Goal: Task Accomplishment & Management: Use online tool/utility

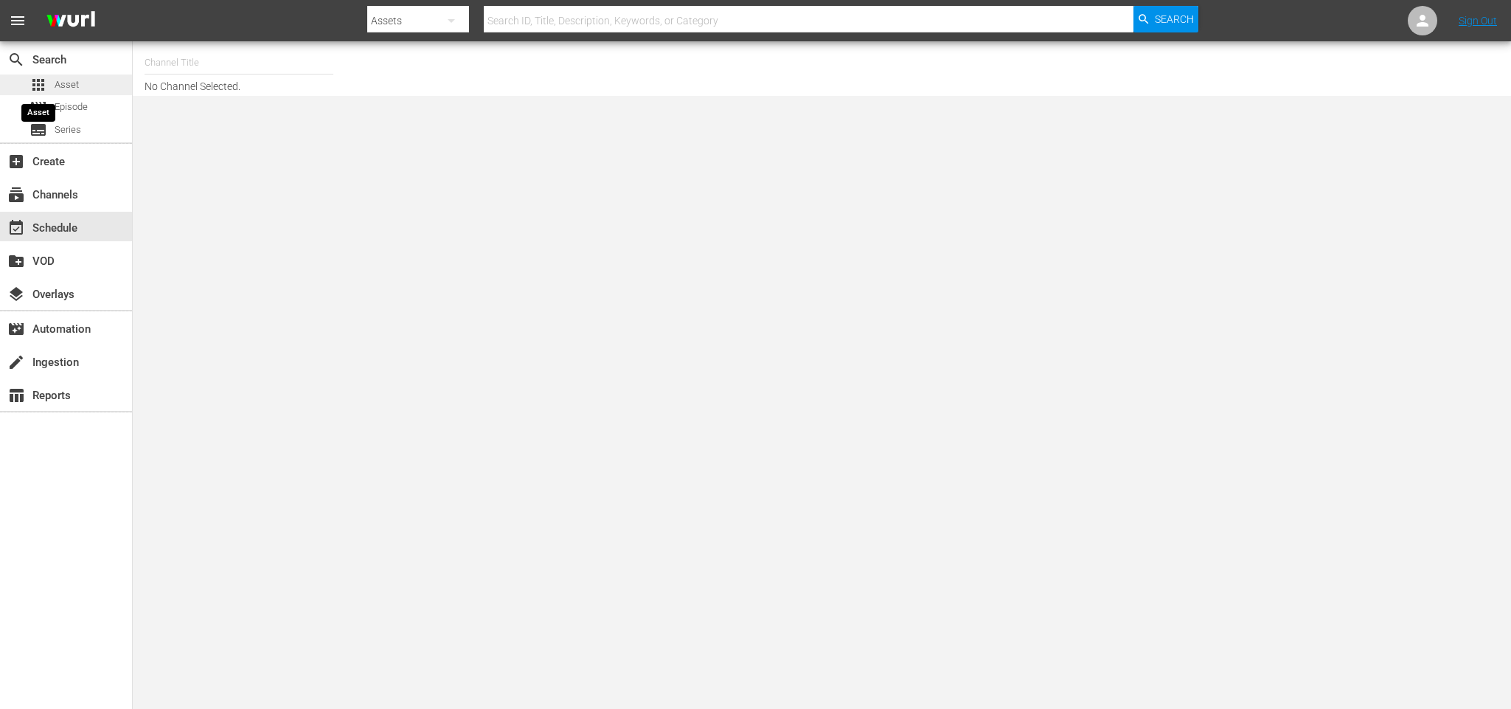
click at [43, 87] on span "apps" at bounding box center [38, 85] width 18 height 18
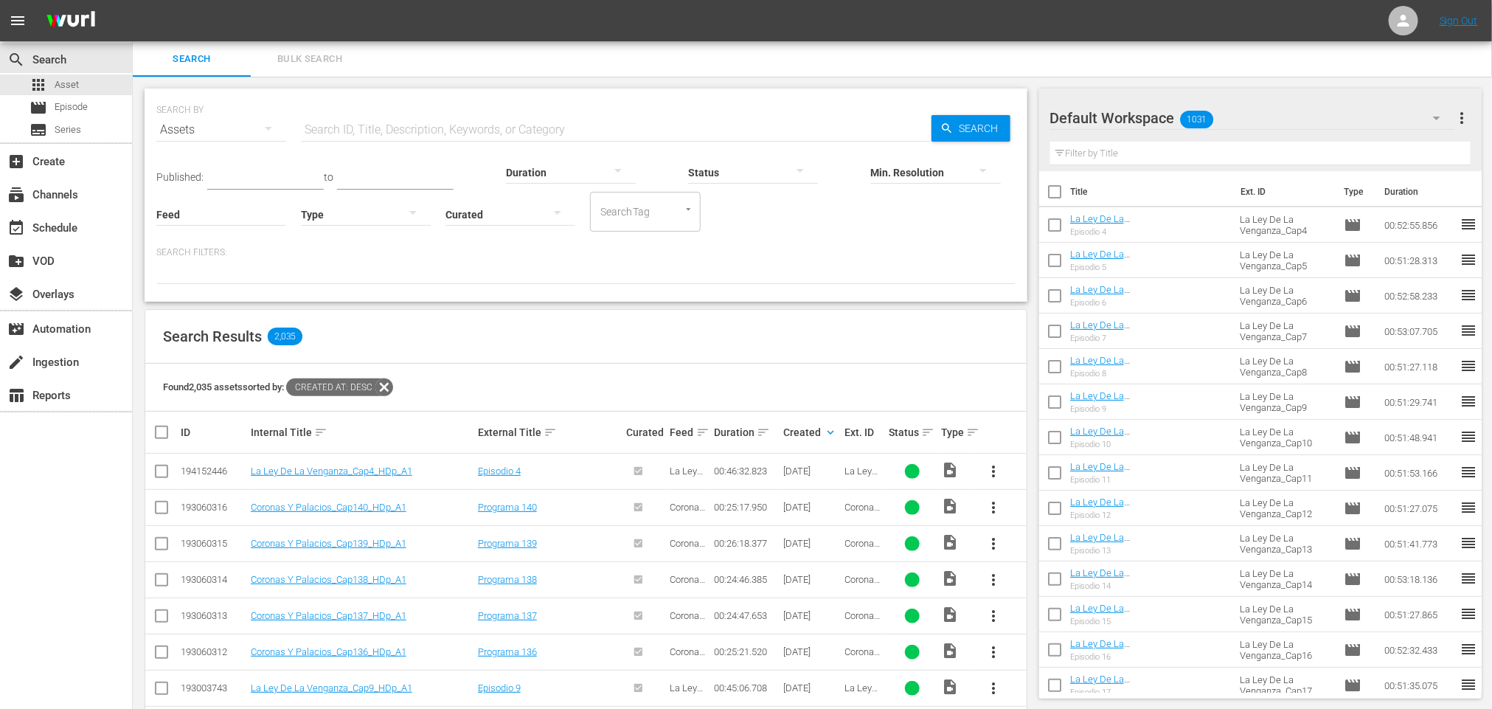
click at [1235, 116] on div "Default Workspace 1031" at bounding box center [1252, 117] width 404 height 41
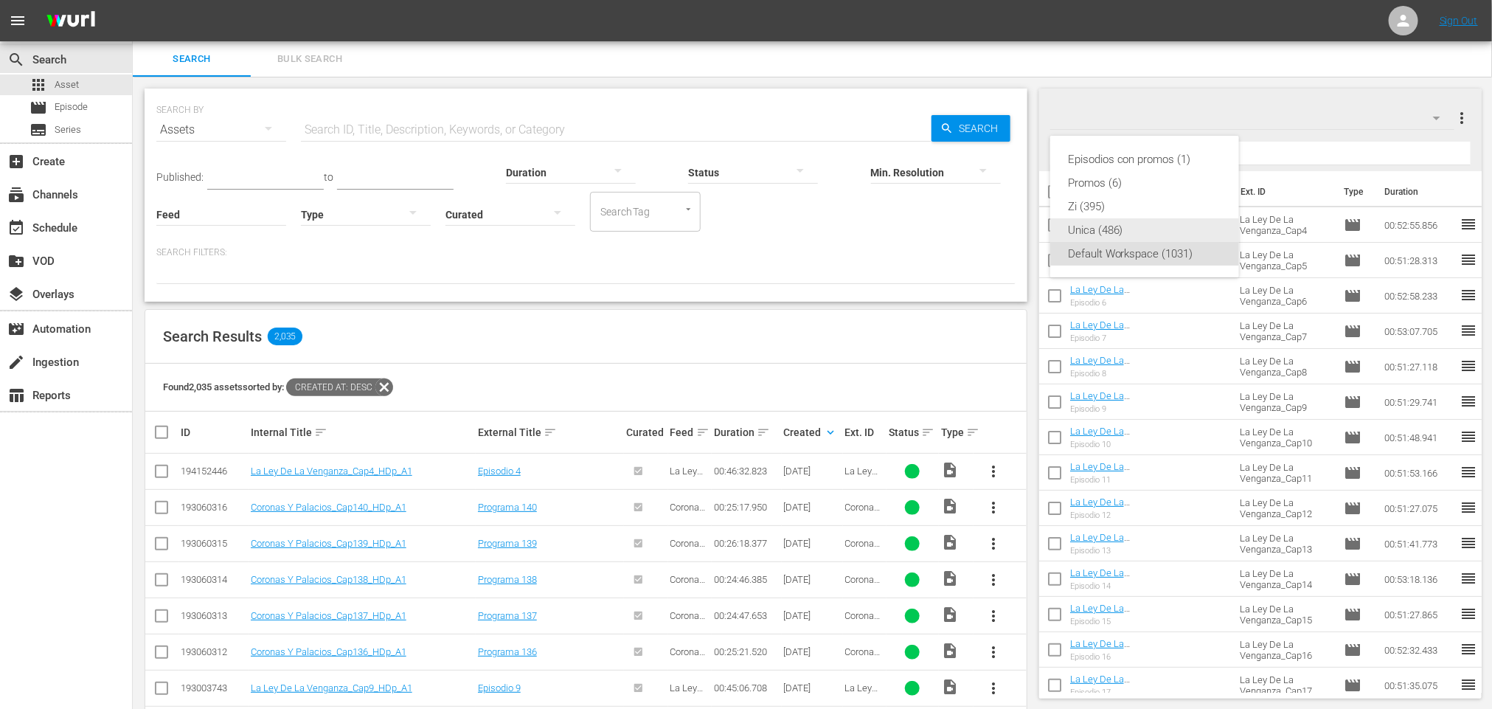
click at [1115, 226] on div "Unica (486)" at bounding box center [1144, 230] width 153 height 24
click at [1142, 151] on input "text" at bounding box center [1260, 154] width 421 height 24
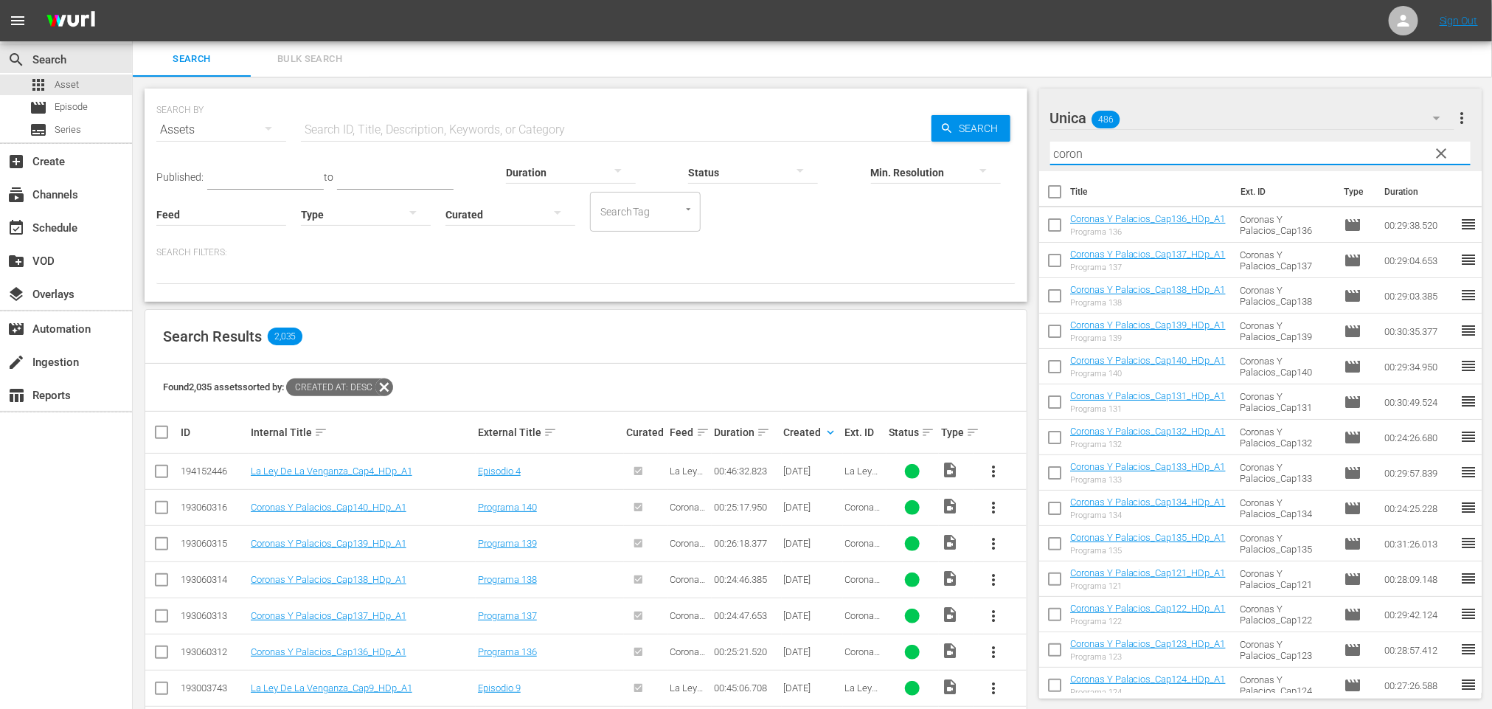
type input "coron"
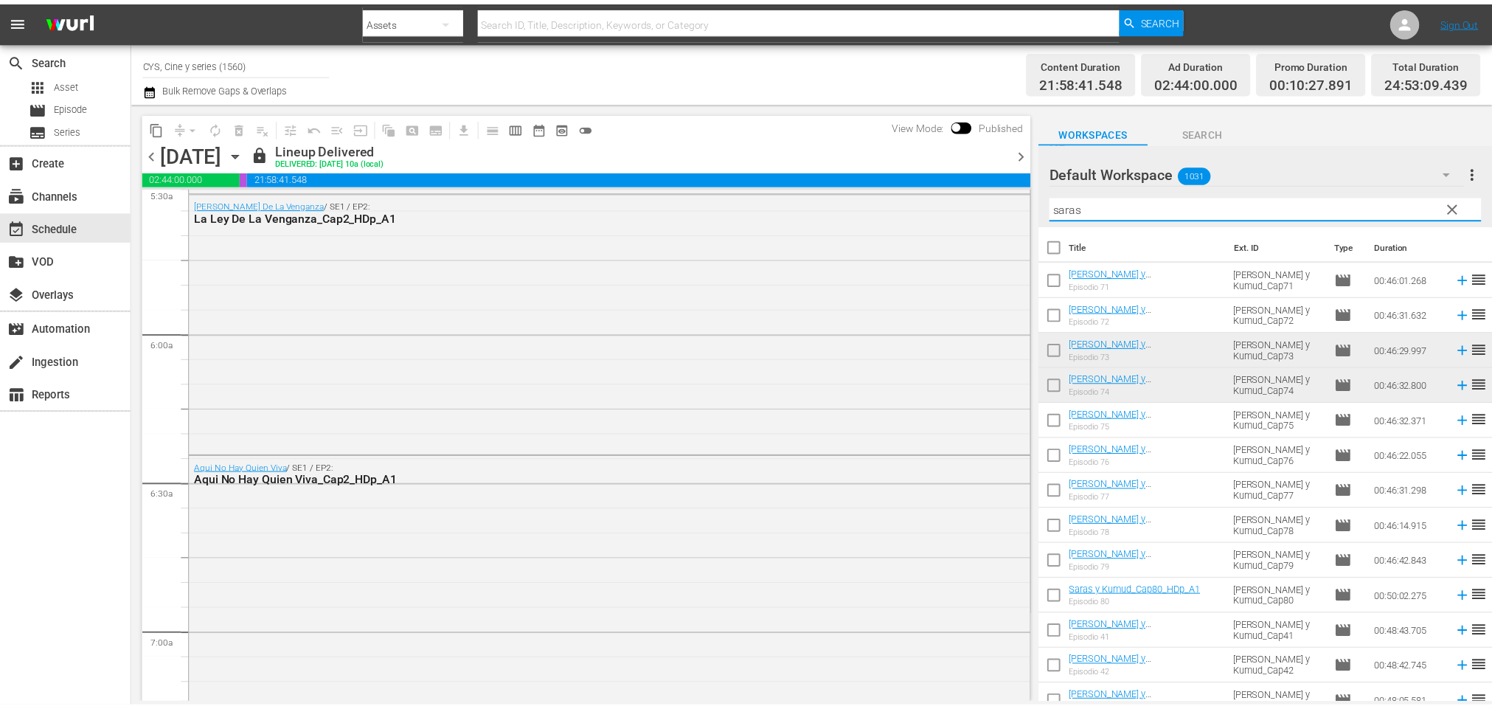
scroll to position [111, 0]
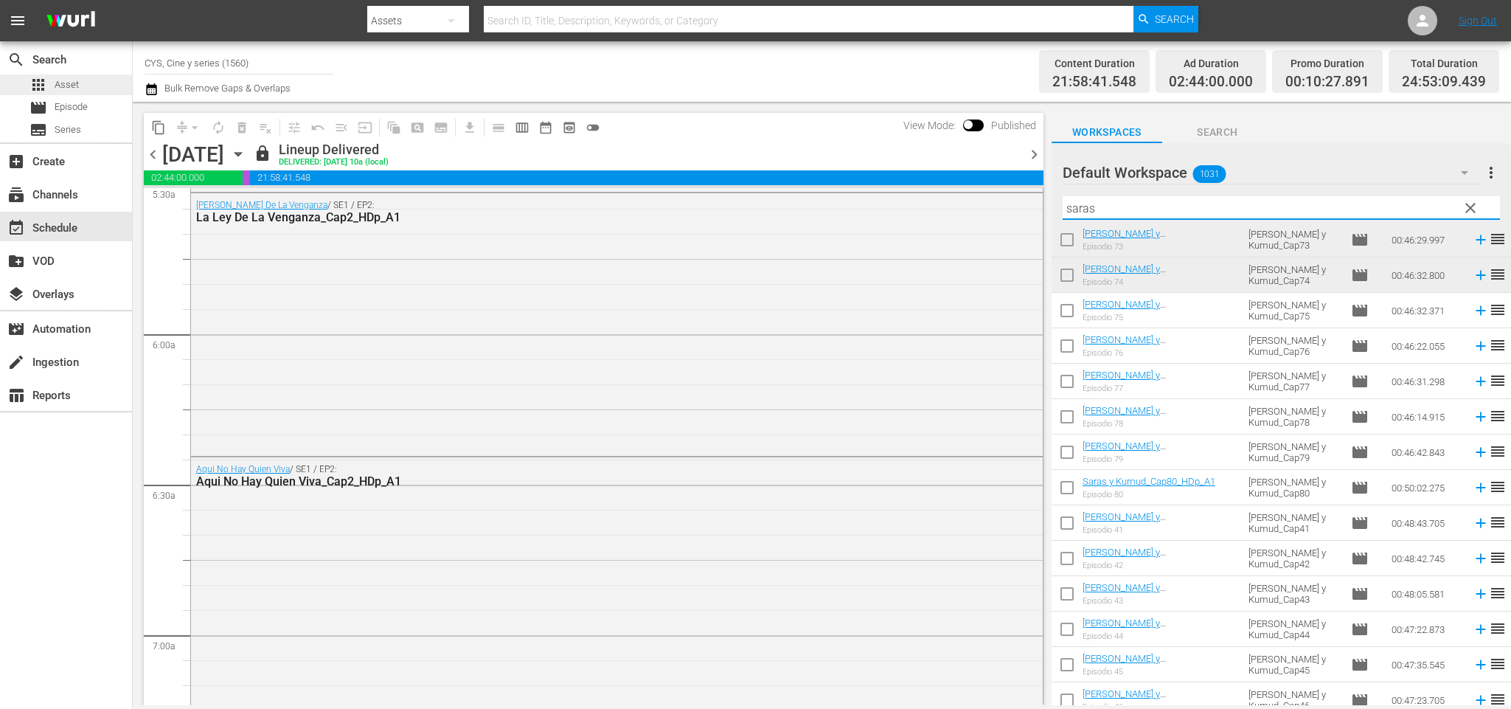
click at [103, 75] on div "apps Asset" at bounding box center [66, 84] width 132 height 21
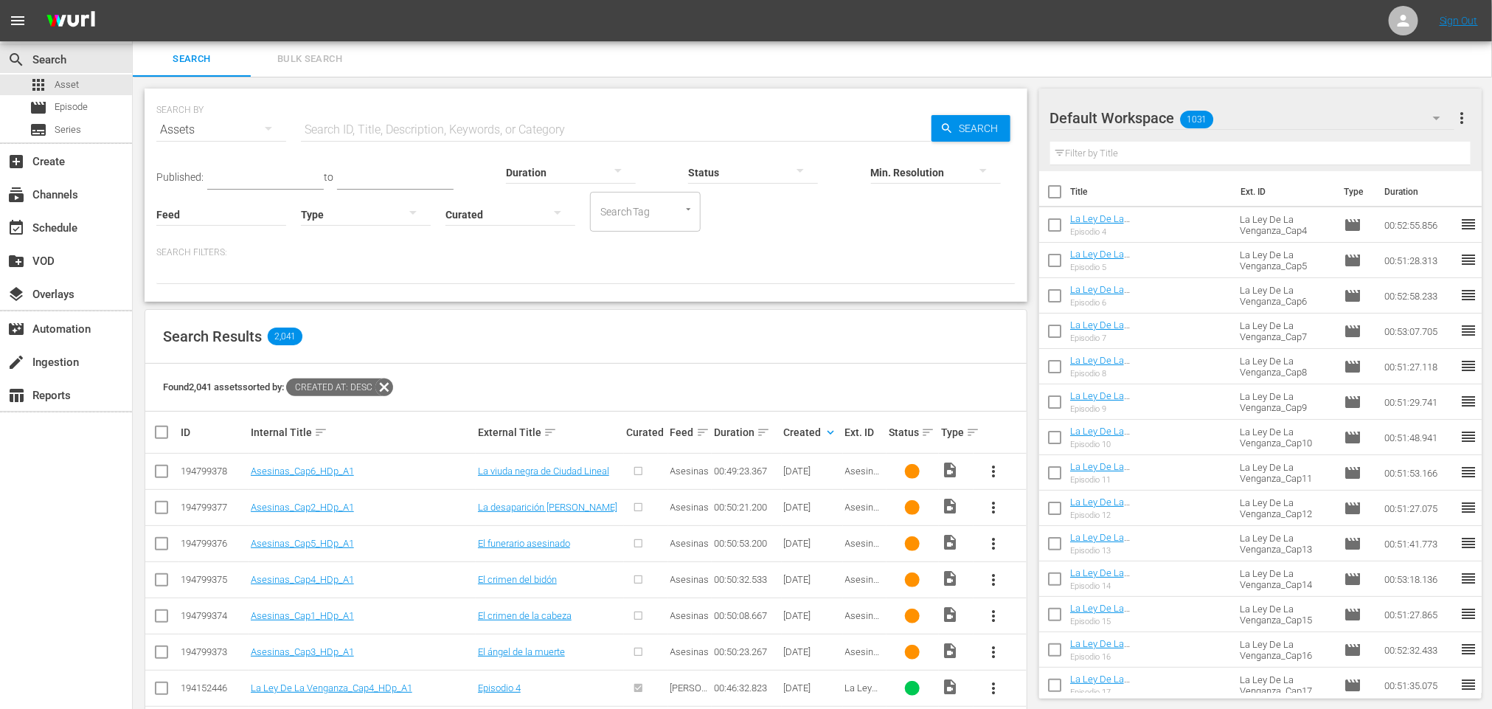
scroll to position [111, 0]
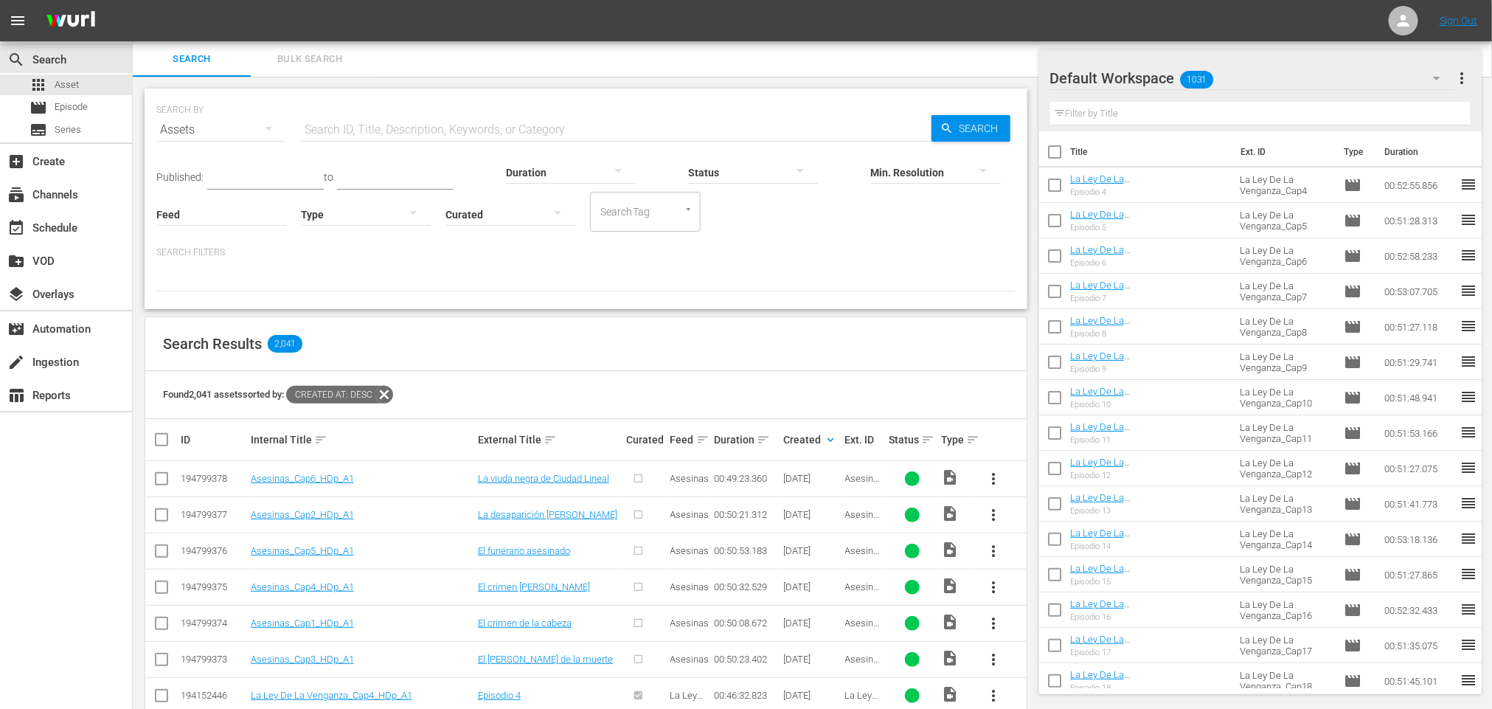
scroll to position [111, 0]
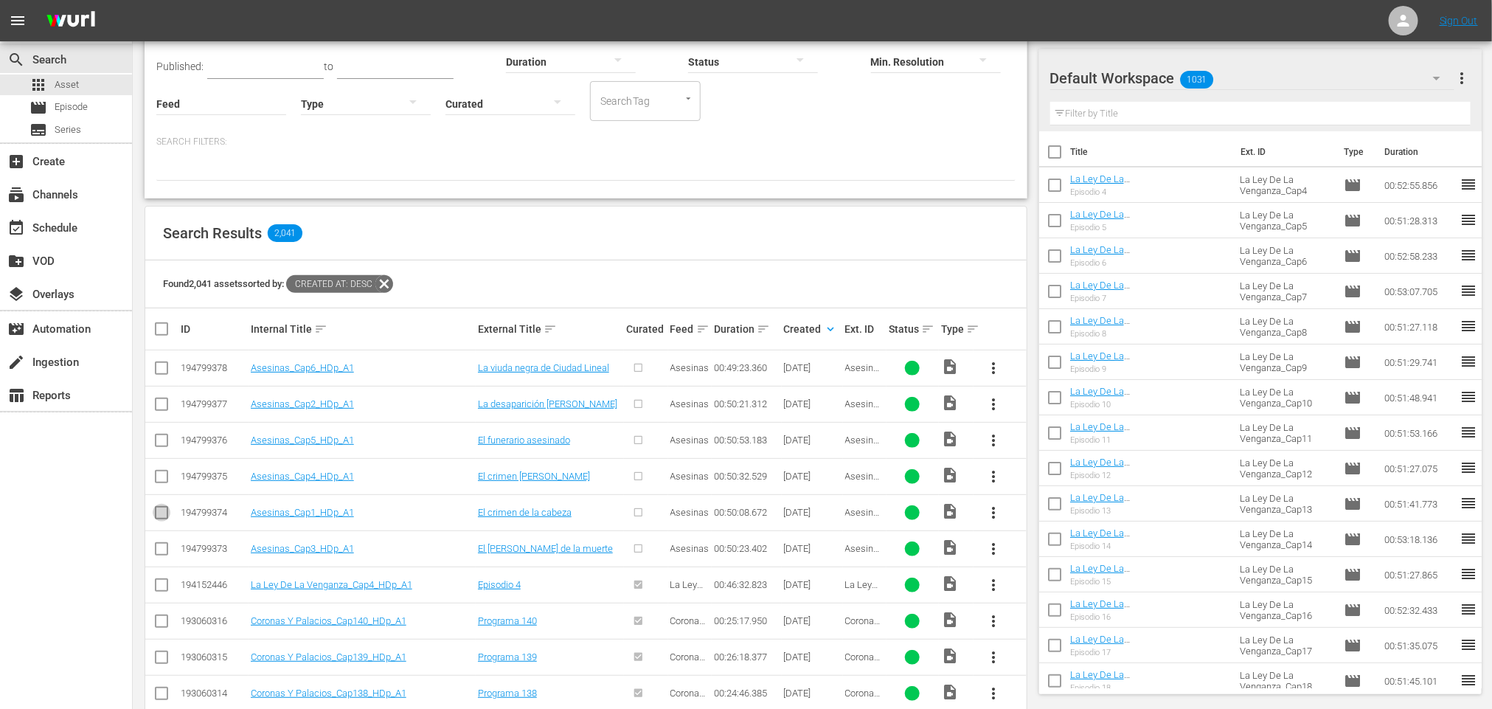
click at [164, 513] on input "checkbox" at bounding box center [162, 516] width 18 height 18
checkbox input "true"
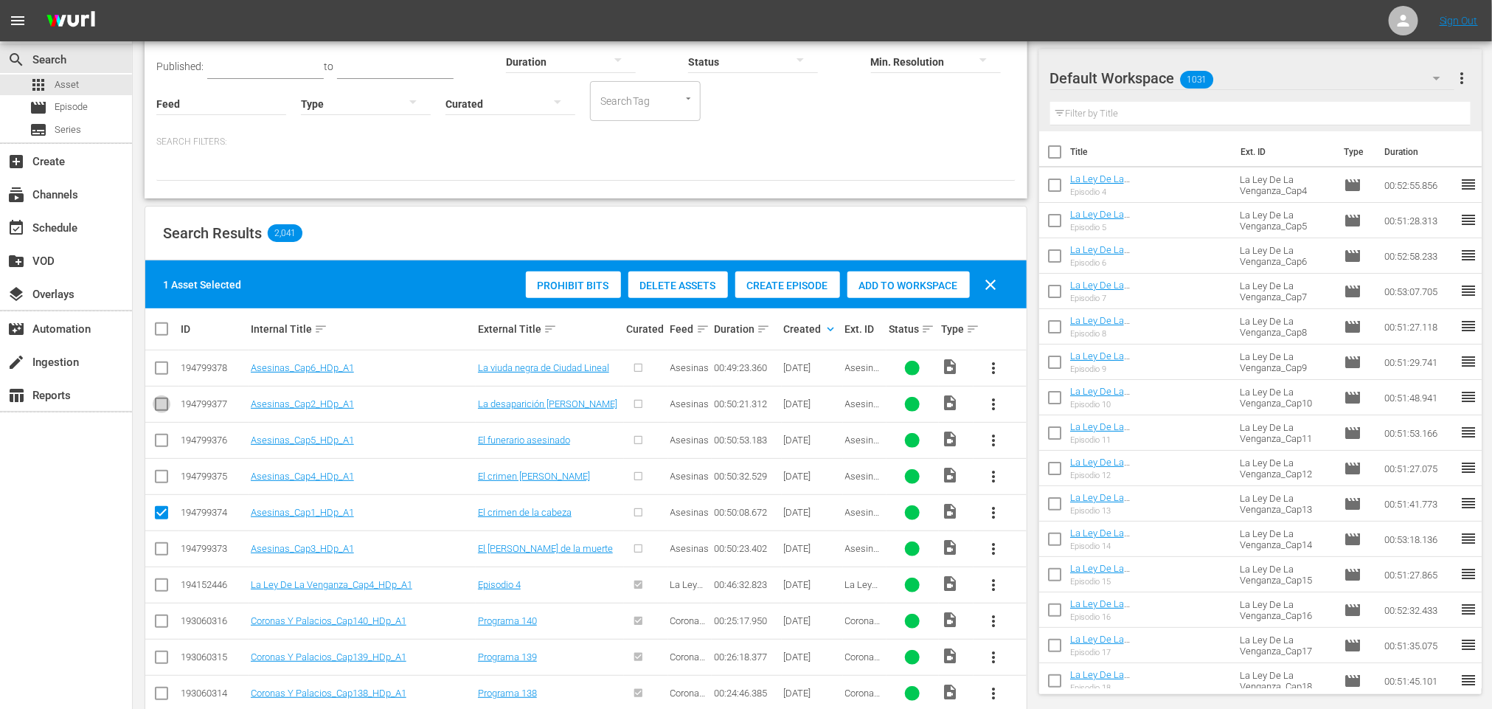
click at [164, 403] on input "checkbox" at bounding box center [162, 407] width 18 height 18
checkbox input "true"
drag, startPoint x: 162, startPoint y: 549, endPoint x: 166, endPoint y: 524, distance: 25.3
click at [162, 549] on input "checkbox" at bounding box center [162, 552] width 18 height 18
checkbox input "true"
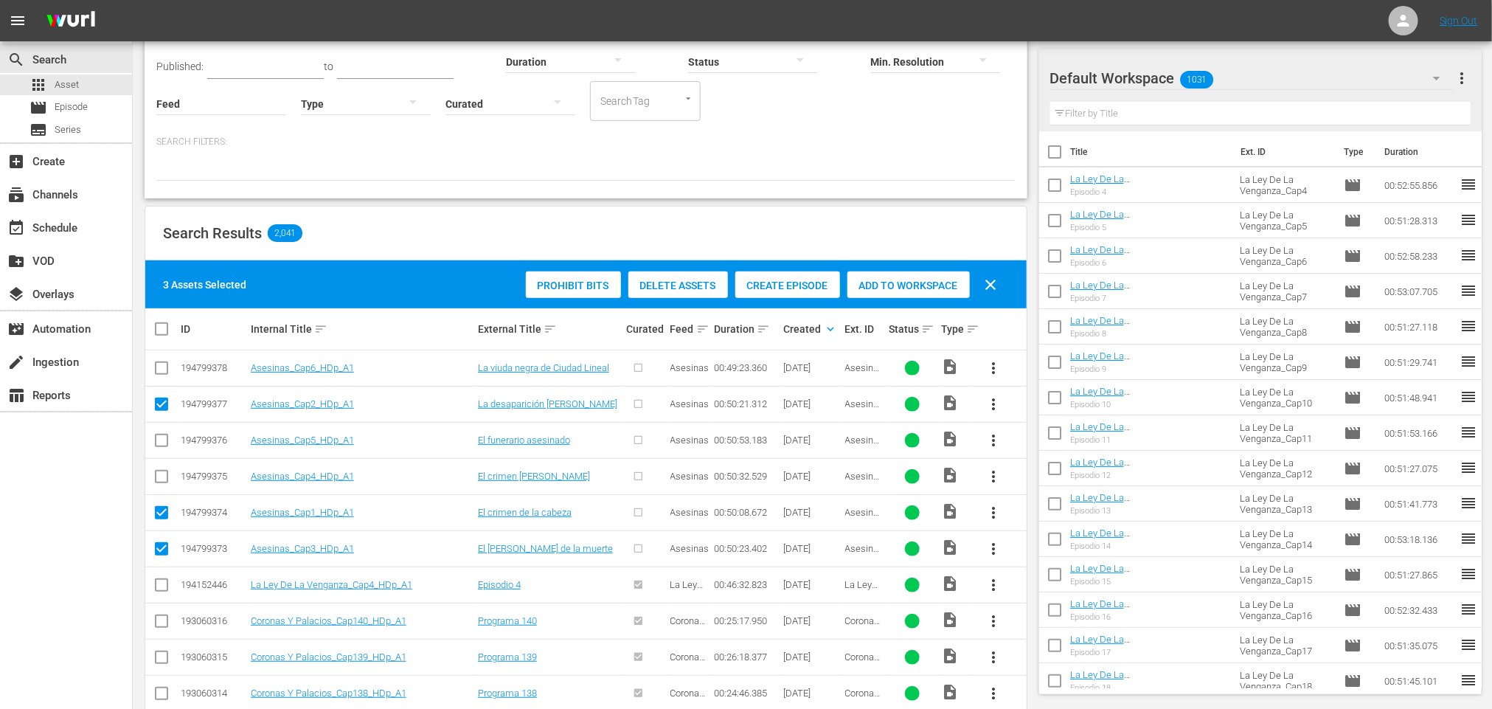
click at [166, 470] on icon at bounding box center [162, 477] width 18 height 18
click at [164, 478] on input "checkbox" at bounding box center [162, 480] width 18 height 18
checkbox input "true"
click at [162, 439] on input "checkbox" at bounding box center [162, 443] width 18 height 18
checkbox input "true"
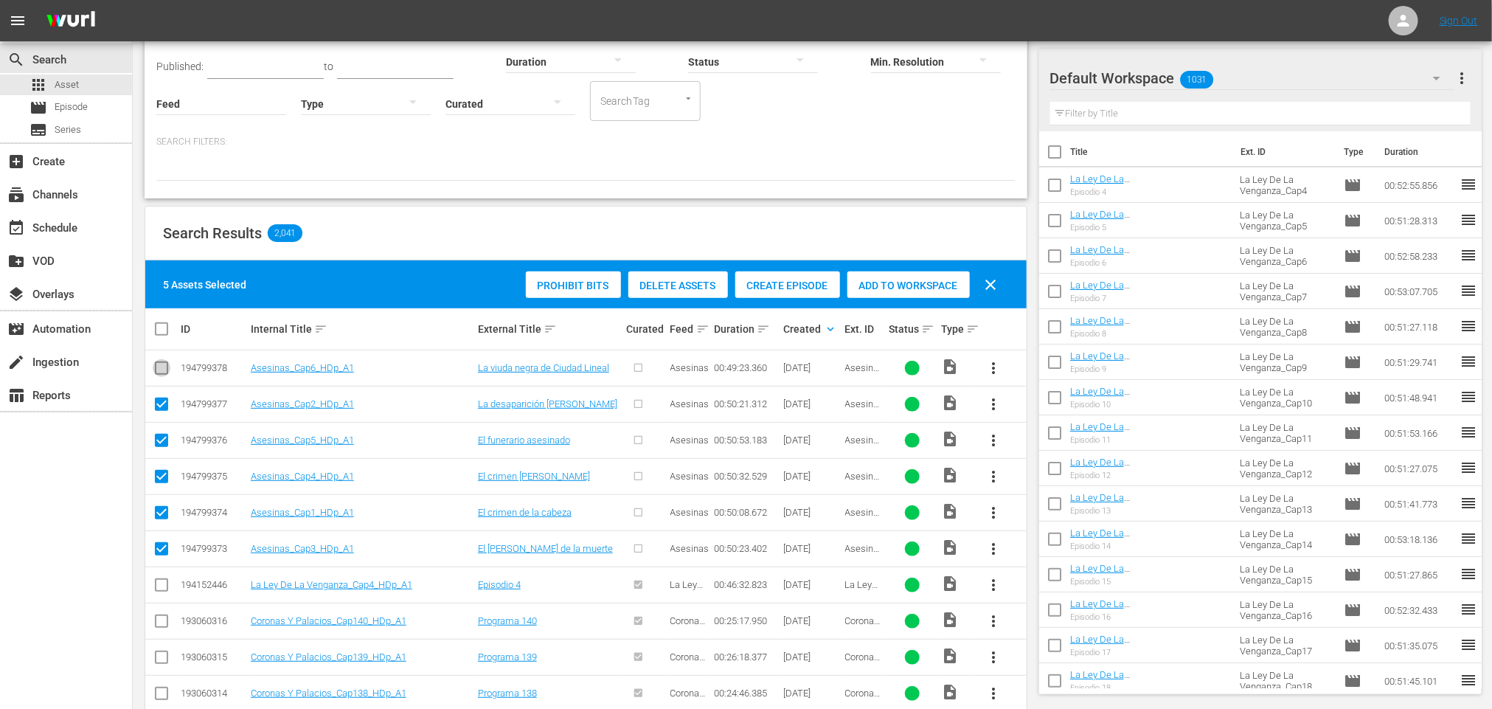
click at [164, 363] on input "checkbox" at bounding box center [162, 371] width 18 height 18
click at [794, 279] on div "Create Episode" at bounding box center [787, 285] width 105 height 28
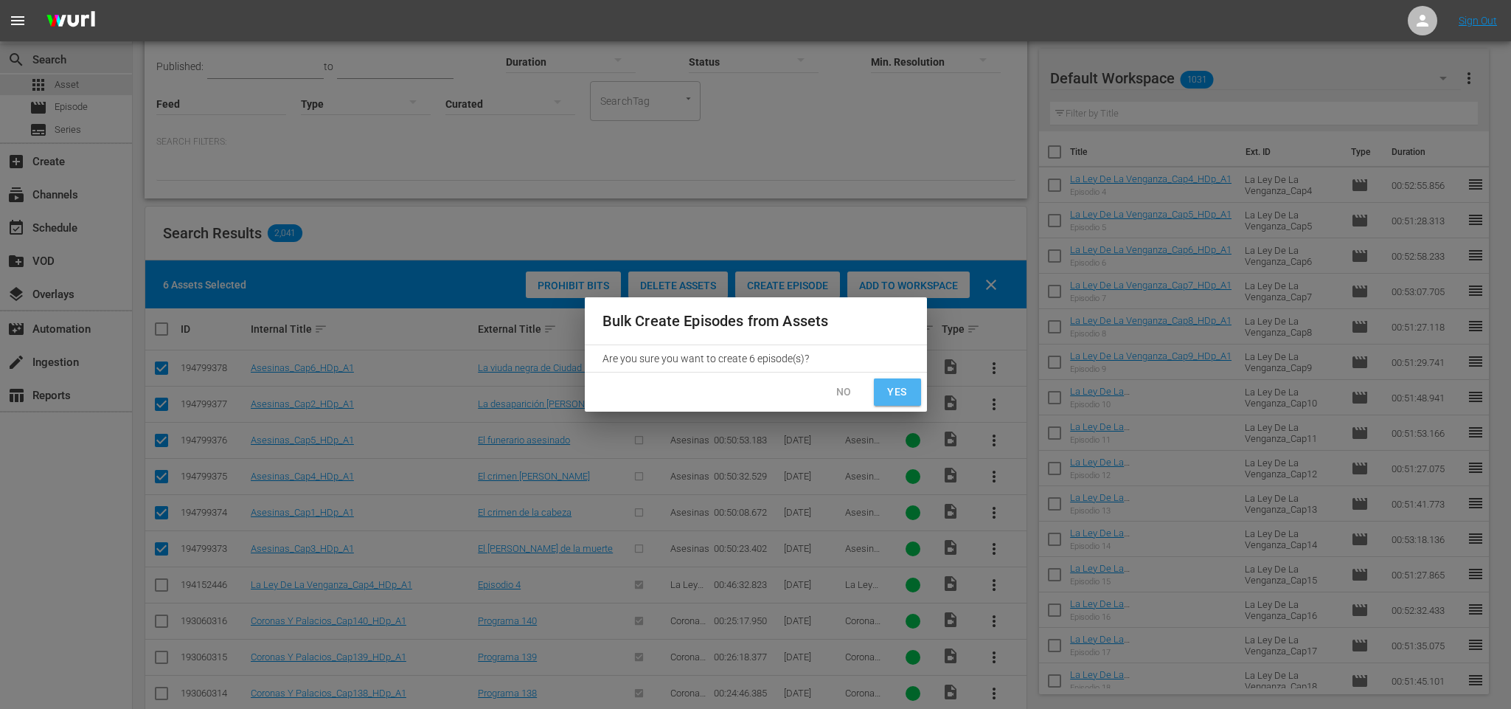
click at [895, 388] on span "Yes" at bounding box center [898, 392] width 24 height 18
checkbox input "false"
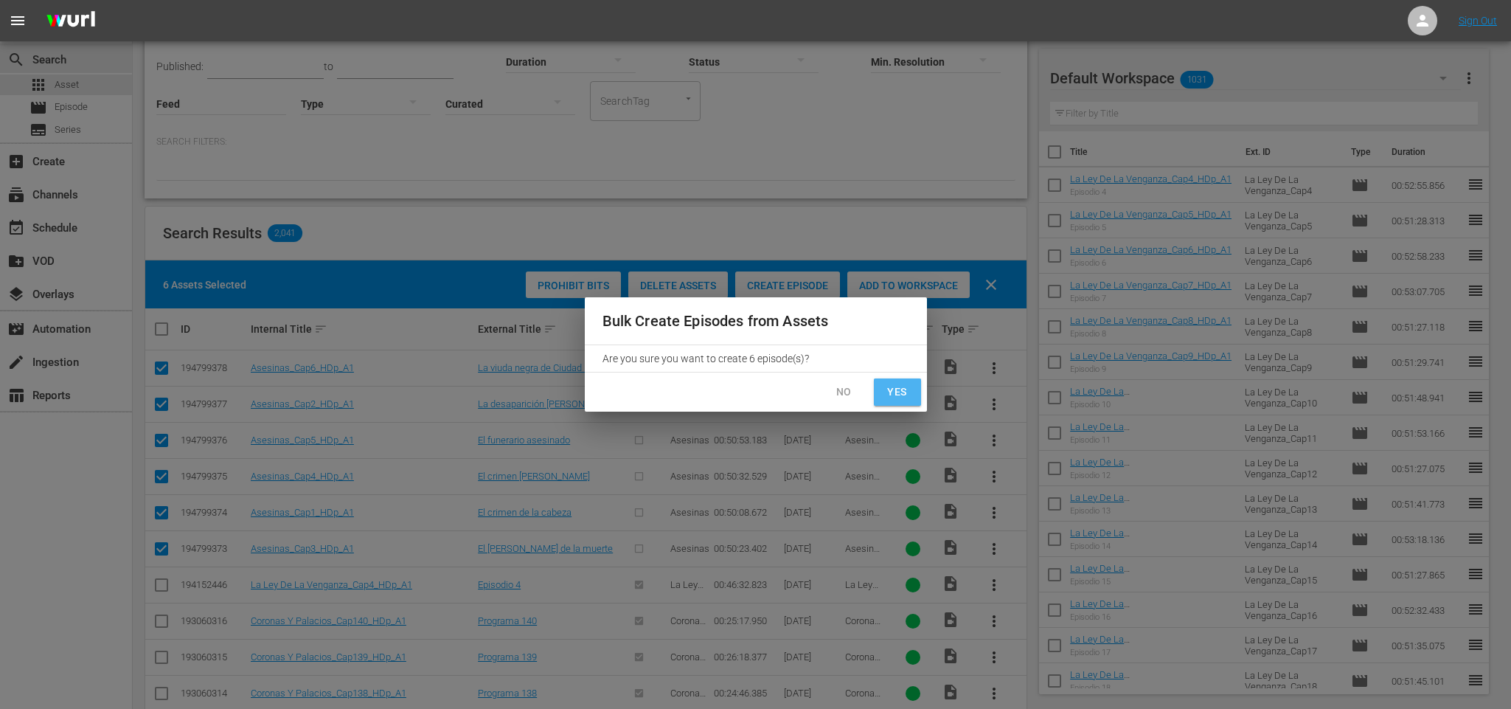
checkbox input "false"
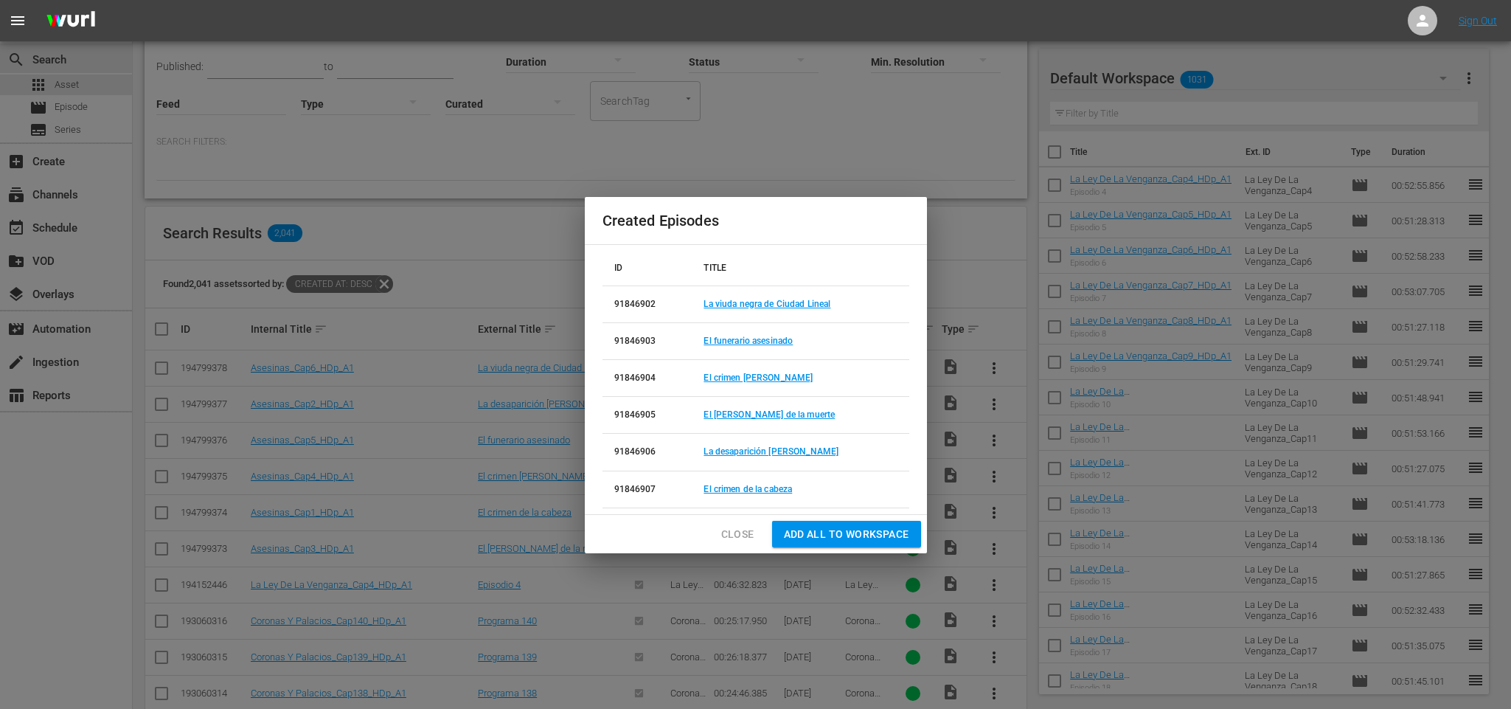
click at [850, 536] on span "Add all to Workspace" at bounding box center [846, 534] width 125 height 18
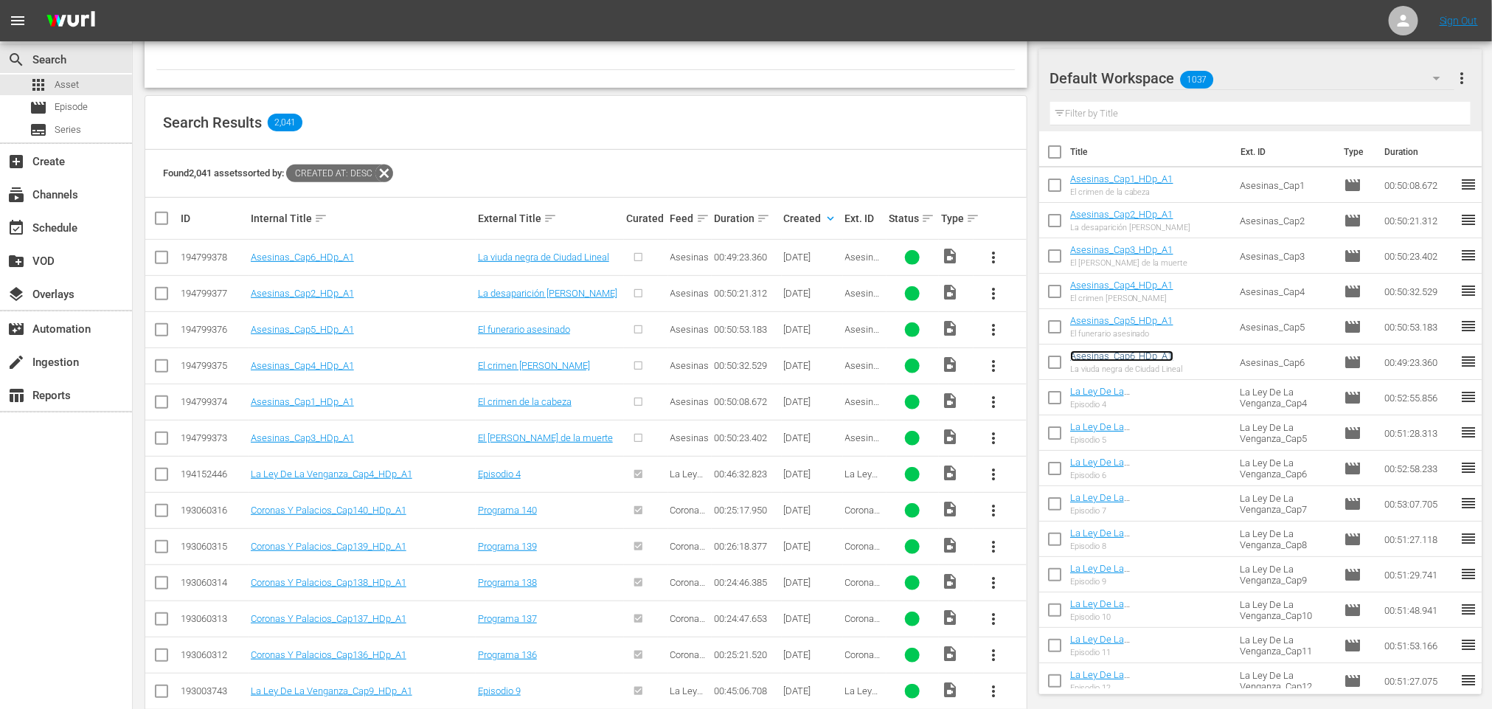
scroll to position [0, 0]
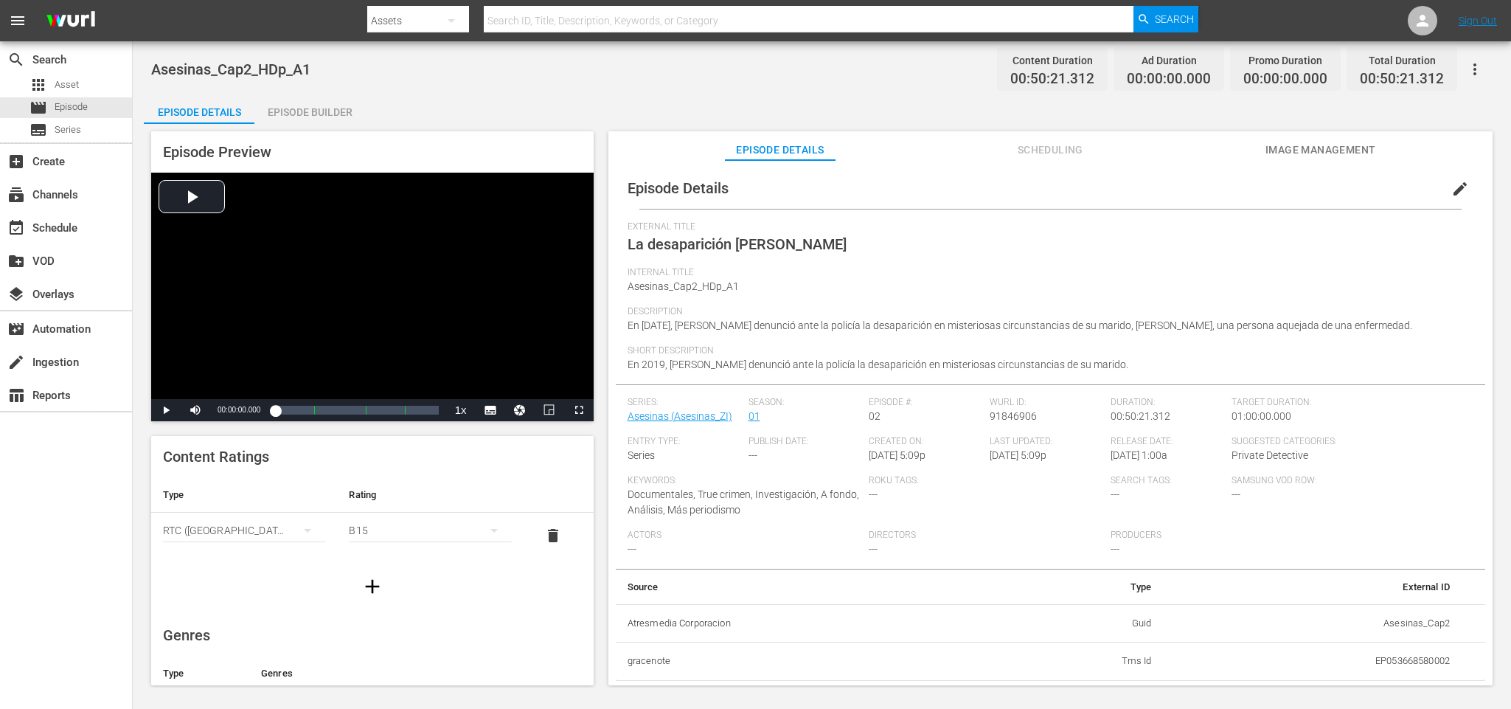
click at [291, 111] on div "Episode Builder" at bounding box center [309, 111] width 111 height 35
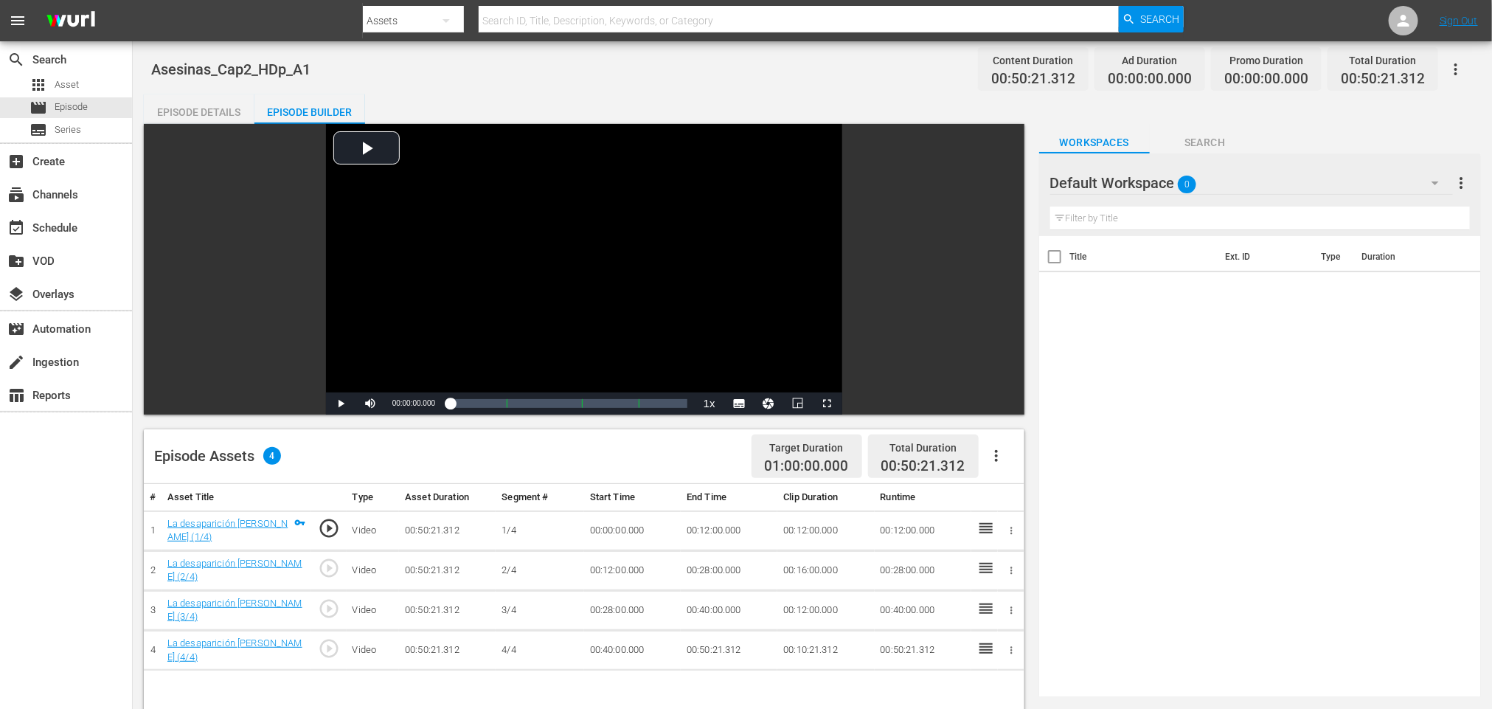
click at [993, 457] on icon "button" at bounding box center [996, 456] width 18 height 18
click at [1009, 467] on div "Fill with Ads" at bounding box center [1040, 461] width 100 height 35
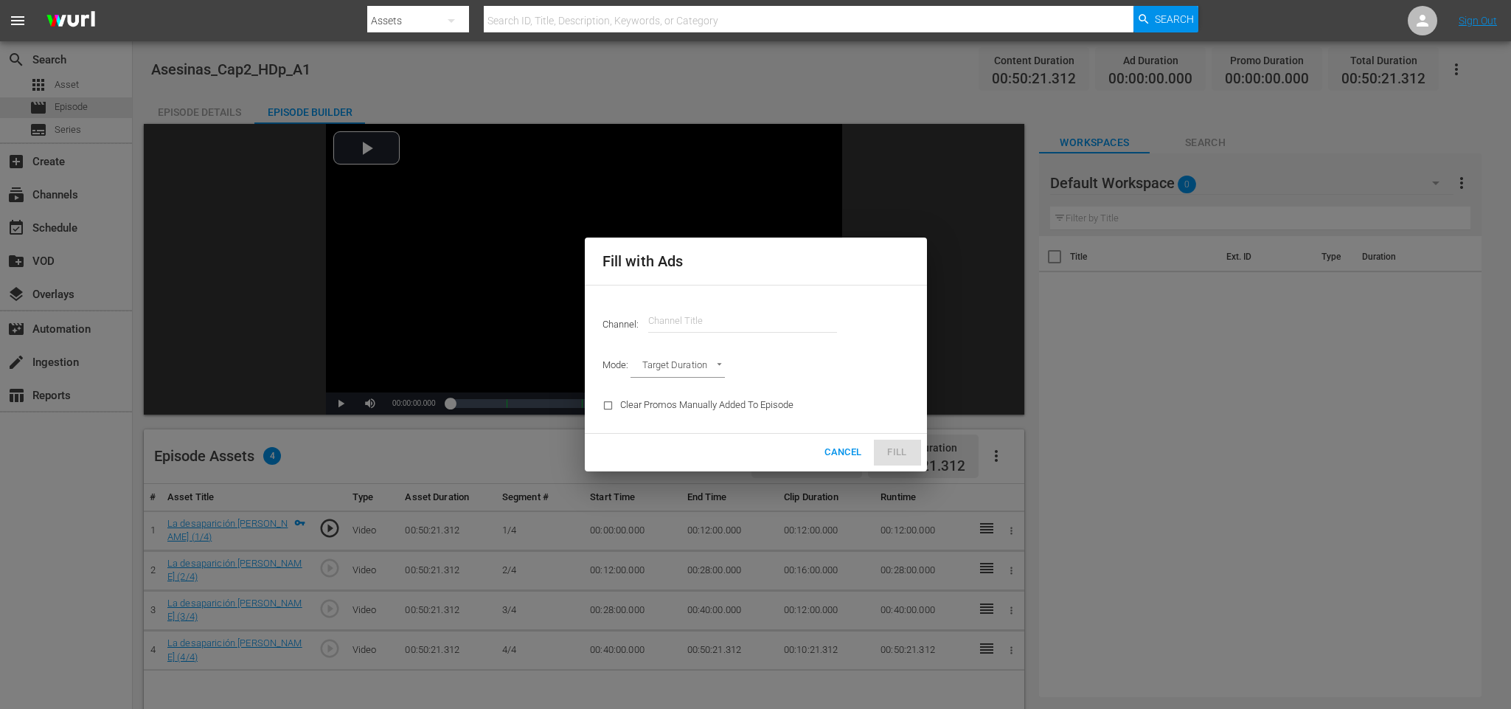
click at [743, 319] on input "text" at bounding box center [742, 320] width 189 height 35
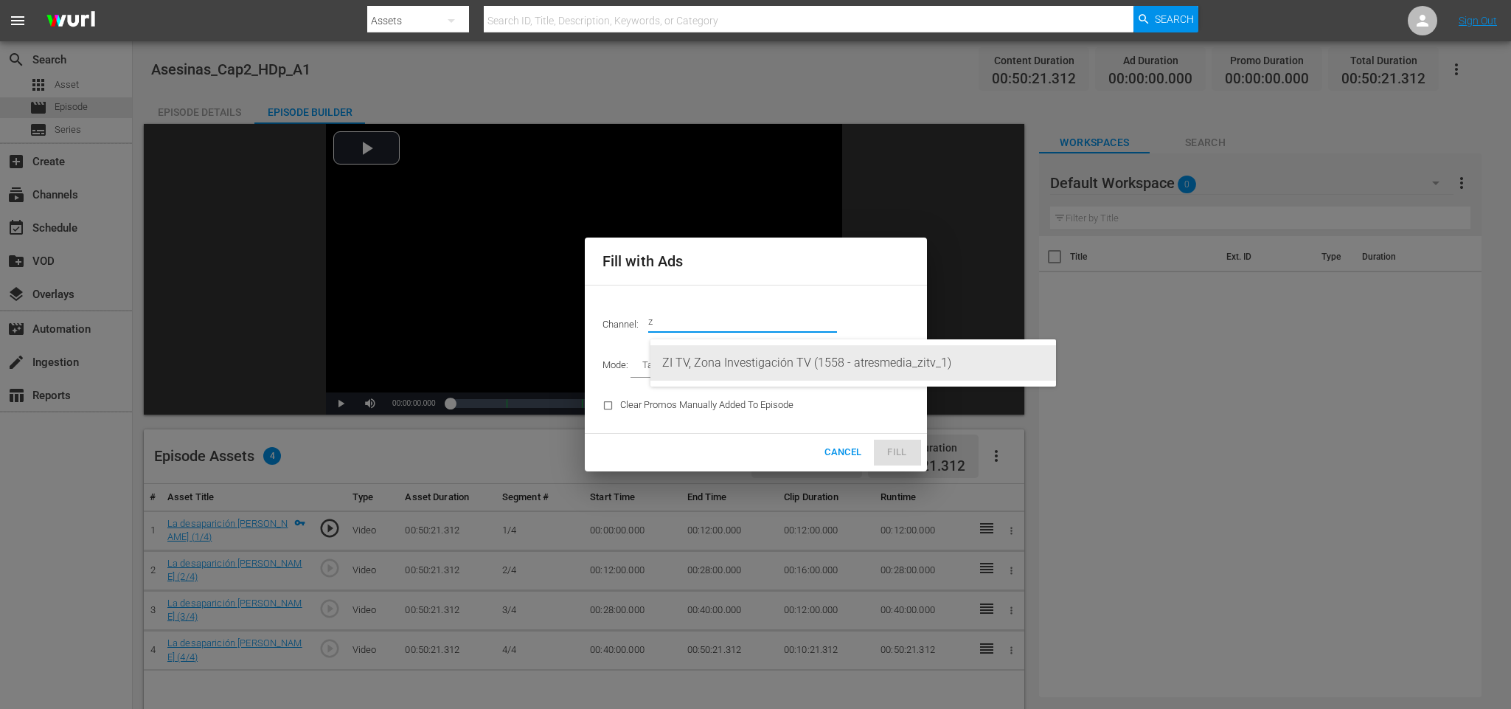
click at [735, 357] on div "ZI TV, Zona Investigación TV (1558 - atresmedia_zitv_1)" at bounding box center [853, 362] width 382 height 35
type input "ZI TV, Zona Investigación TV (1558)"
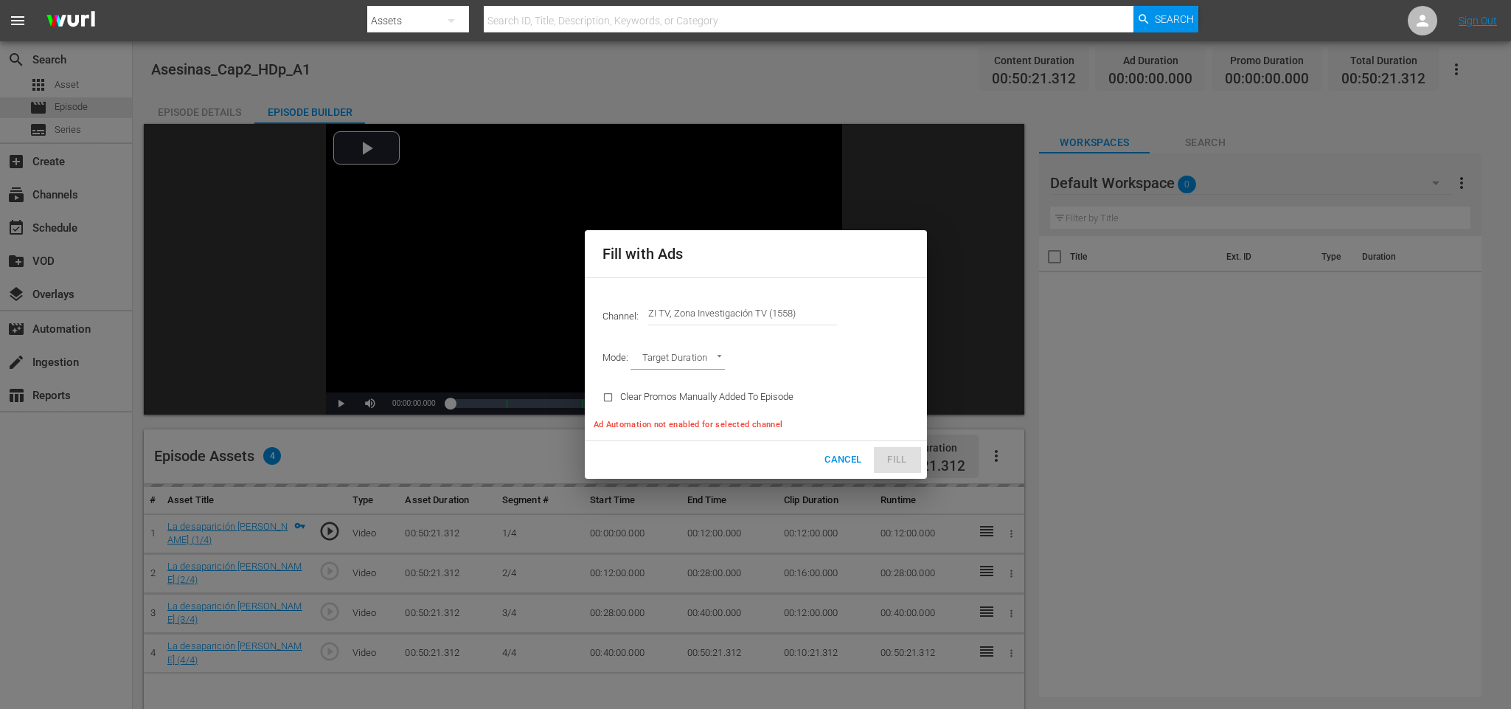
type input "AD_BREAK_DURATION"
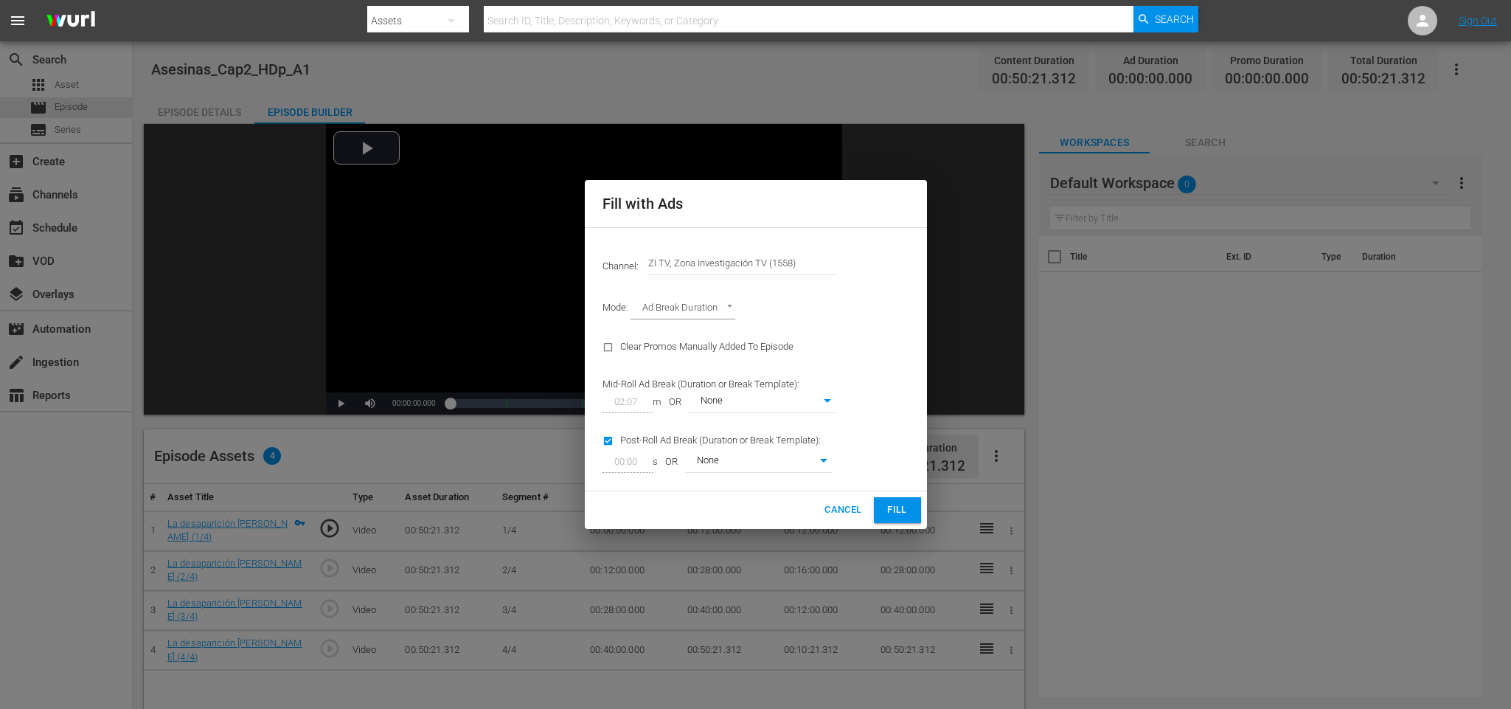
click at [896, 502] on span "Fill" at bounding box center [898, 509] width 24 height 17
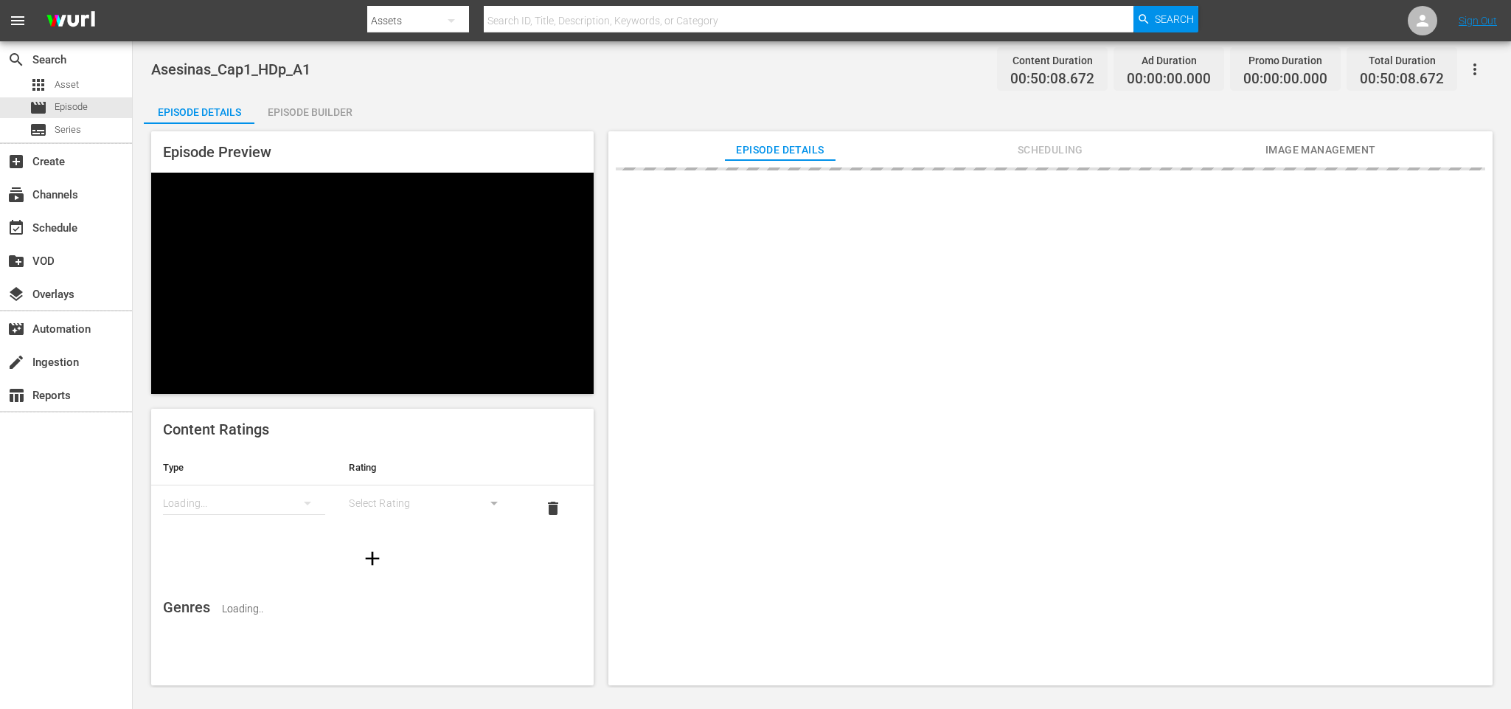
click at [277, 109] on div "Episode Builder" at bounding box center [309, 111] width 111 height 35
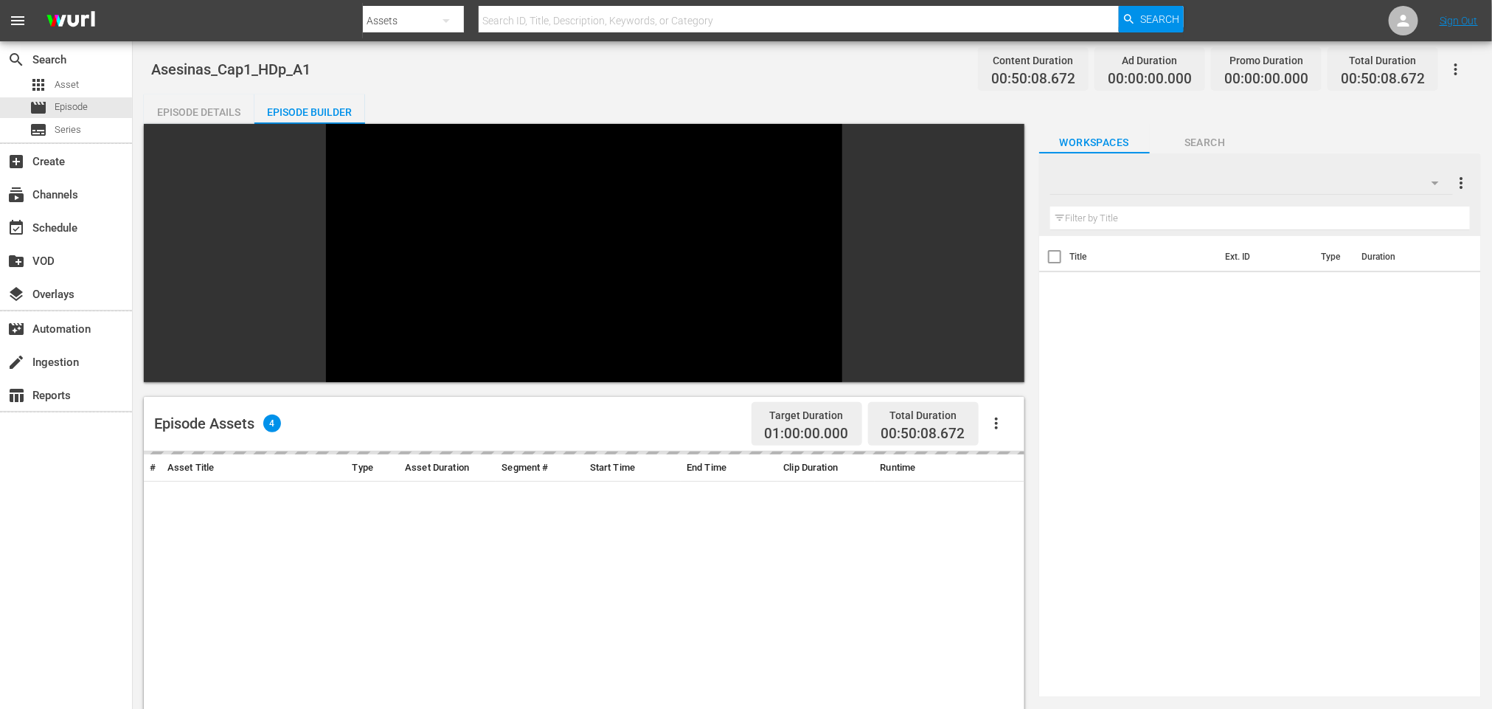
click at [996, 417] on icon "button" at bounding box center [996, 423] width 18 height 18
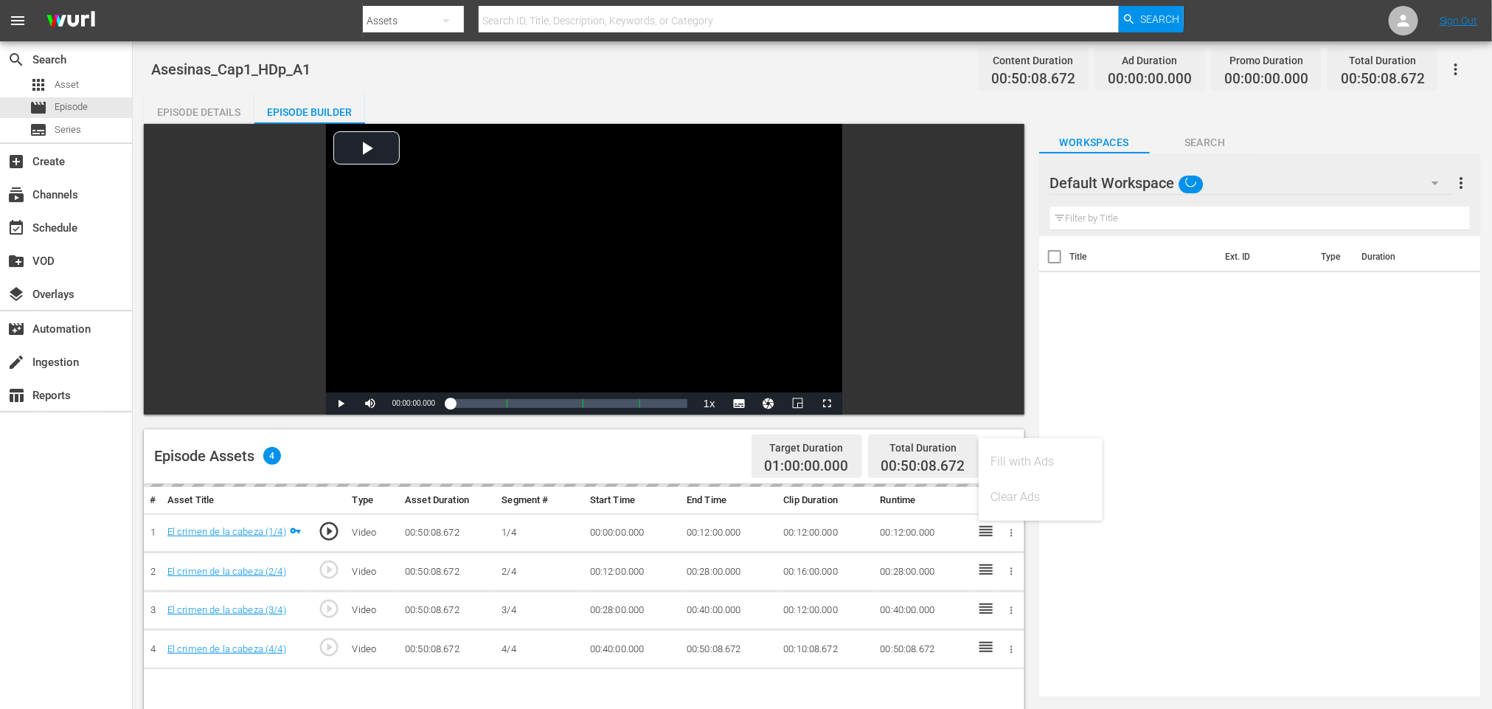
drag, startPoint x: 1188, startPoint y: 405, endPoint x: 1074, endPoint y: 445, distance: 121.3
click at [1184, 403] on div "Title Ext. ID Type Duration" at bounding box center [1260, 463] width 442 height 455
click at [999, 457] on icon "button" at bounding box center [996, 456] width 18 height 18
click at [1032, 460] on div "Fill with Ads" at bounding box center [1040, 461] width 100 height 35
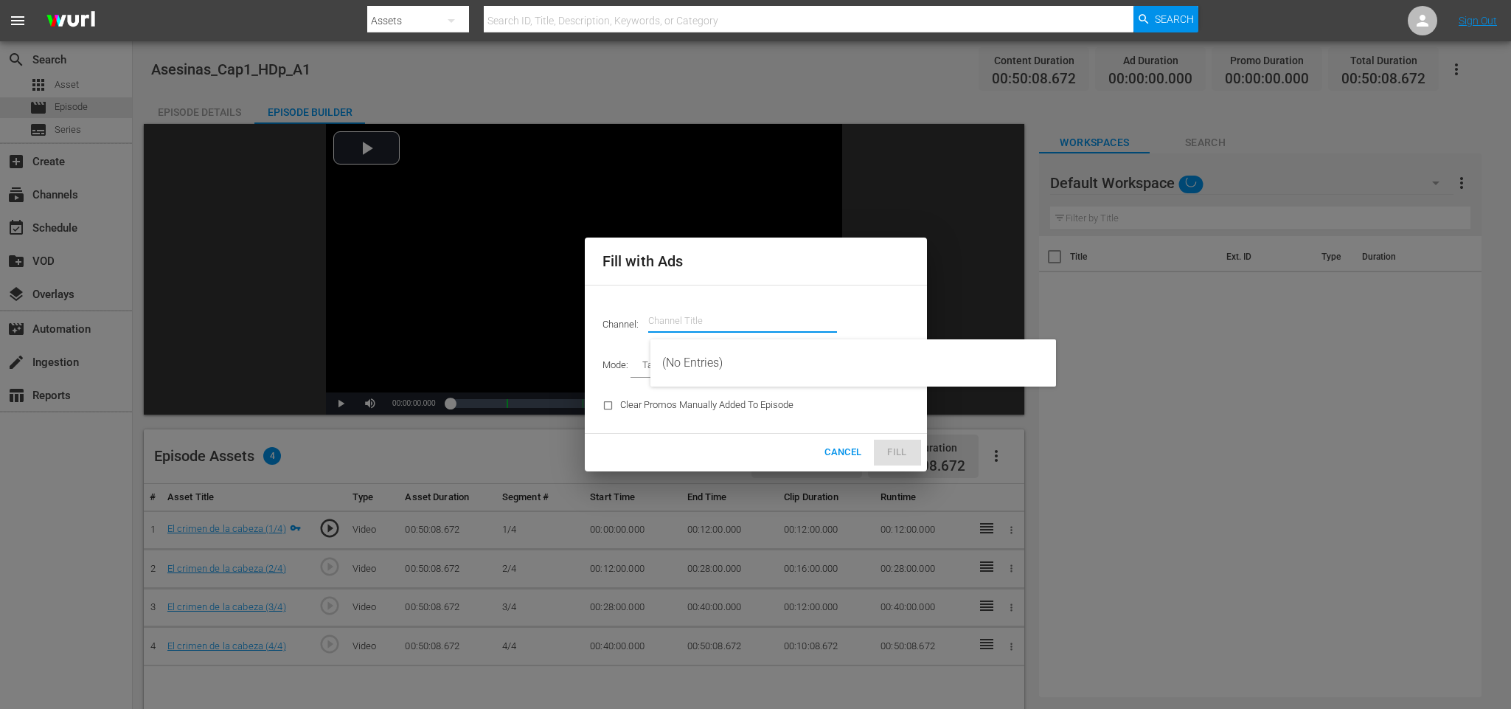
click at [754, 312] on input "text" at bounding box center [742, 320] width 189 height 35
drag, startPoint x: 773, startPoint y: 317, endPoint x: 586, endPoint y: 312, distance: 186.7
click at [589, 312] on div "Channel: Channel Title c Mode: Target Duration TARGET_DURATION Clear Promos Man…" at bounding box center [756, 359] width 342 height 148
click at [766, 364] on div "ZI TV, Zona Investigación TV (1558 - atresmedia_zitv_1)" at bounding box center [853, 362] width 382 height 35
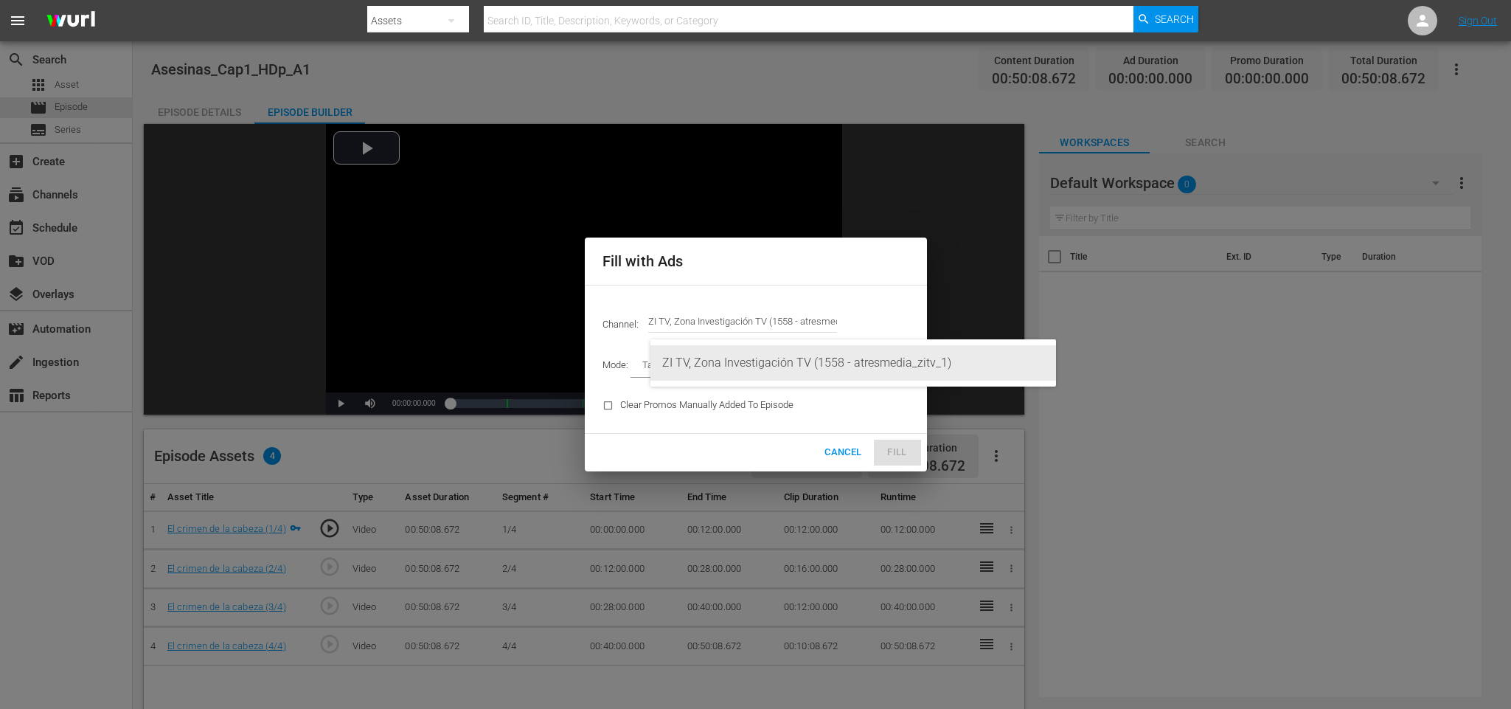
type input "ZI TV, Zona Investigación TV (1558)"
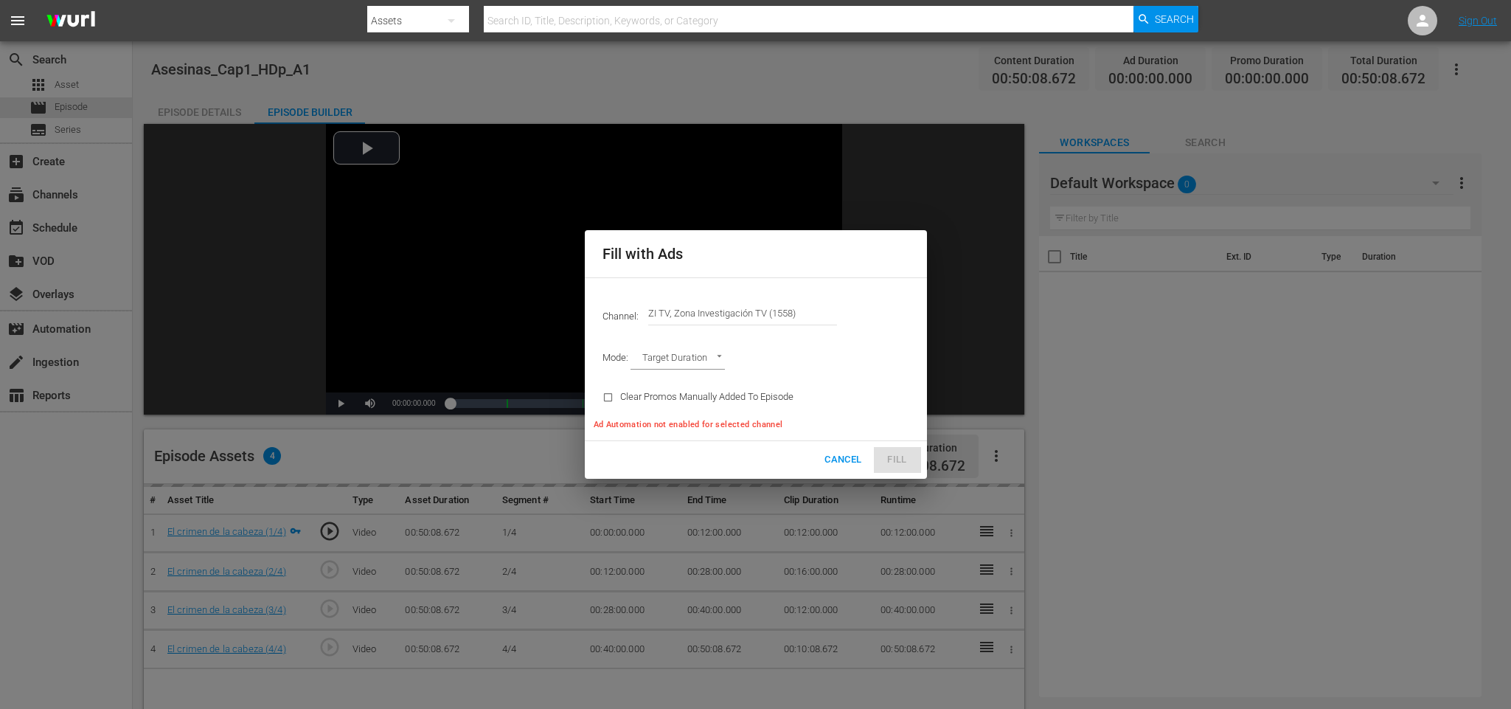
type input "AD_BREAK_DURATION"
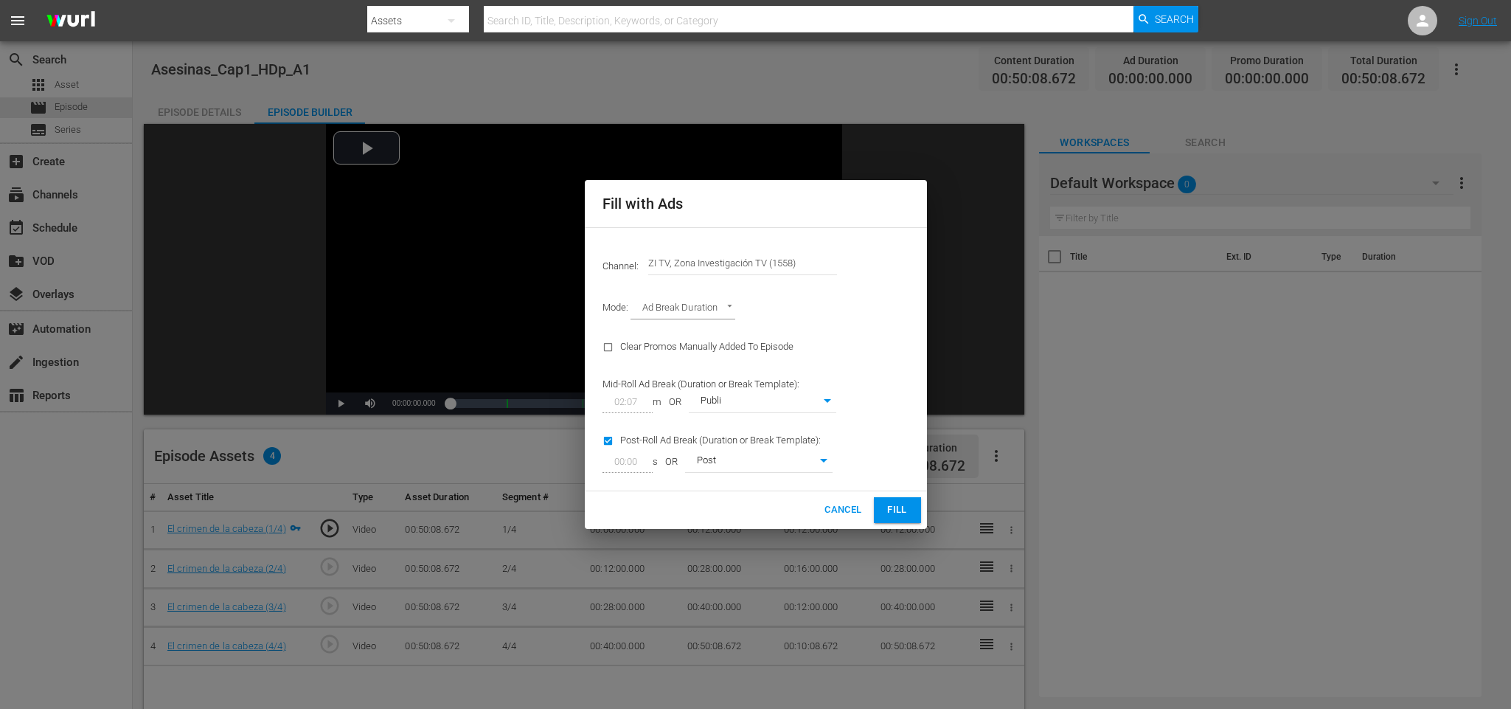
click at [900, 505] on span "Fill" at bounding box center [898, 509] width 24 height 17
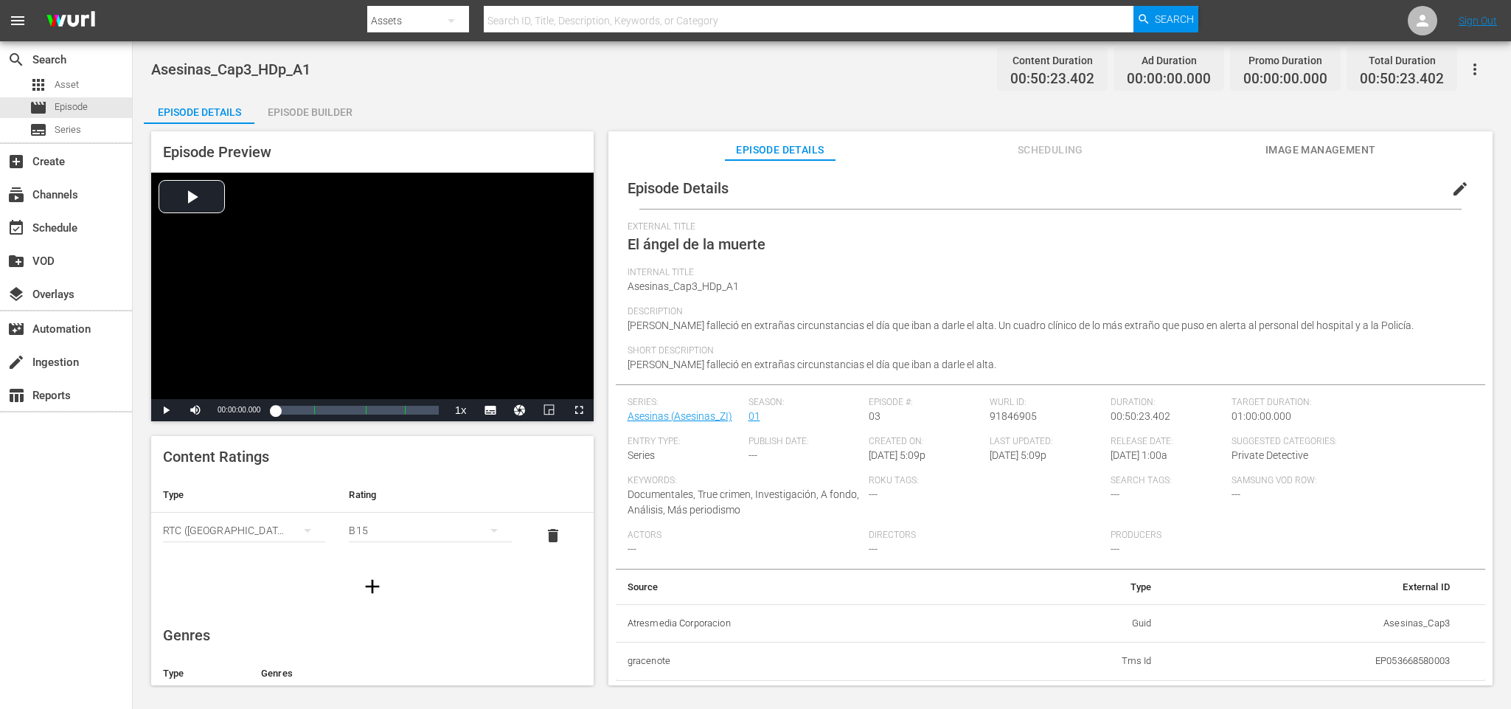
click at [314, 100] on div "Episode Builder" at bounding box center [309, 111] width 111 height 35
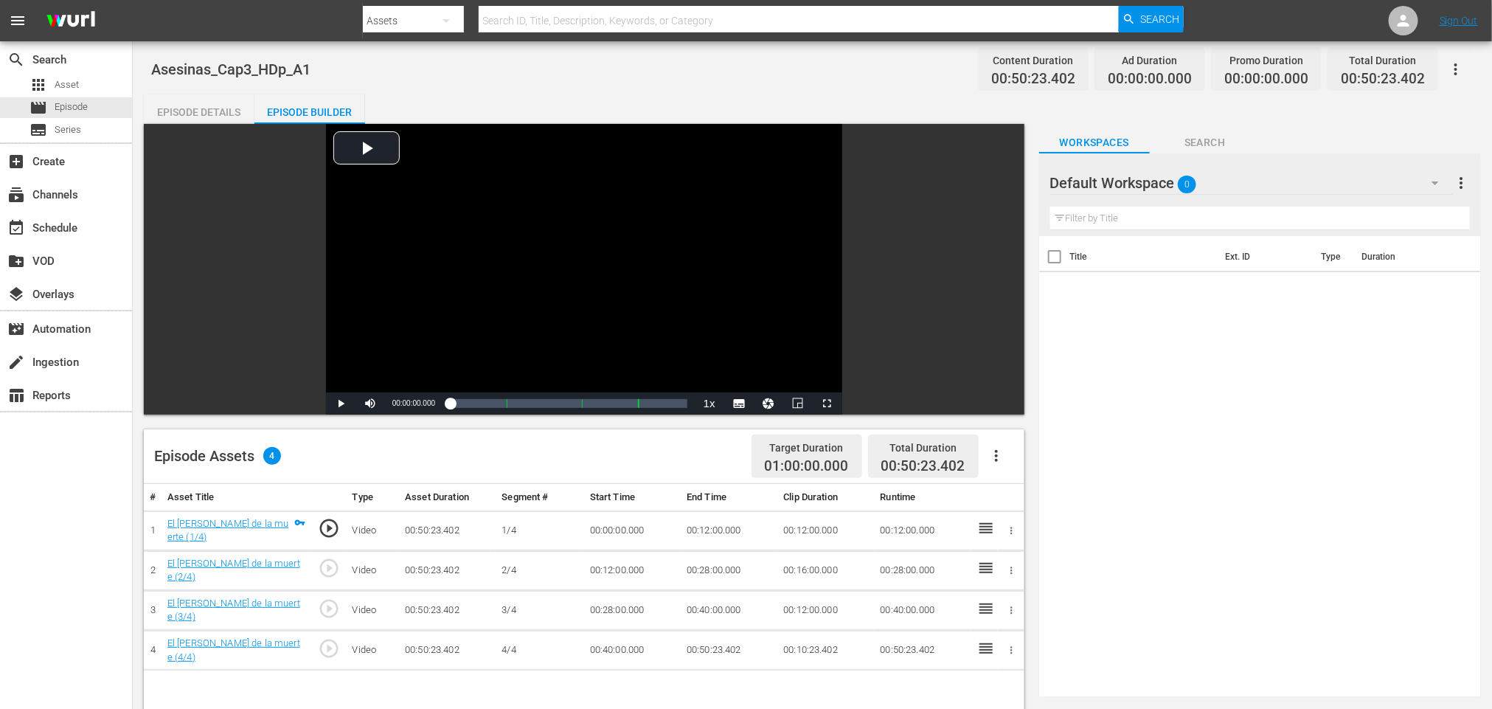
click at [996, 454] on icon "button" at bounding box center [996, 456] width 18 height 18
click at [1009, 452] on div "Fill with Ads" at bounding box center [1040, 461] width 100 height 35
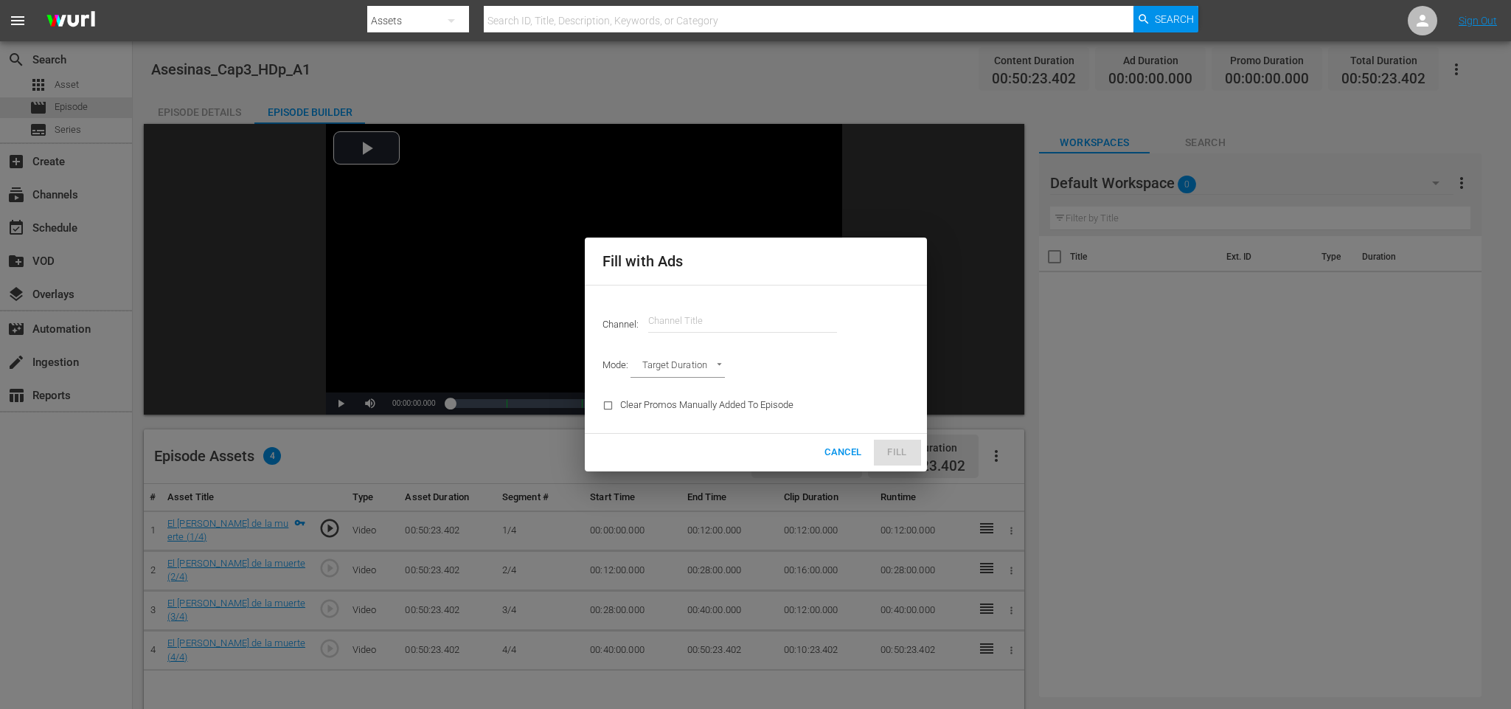
click at [728, 308] on input "text" at bounding box center [742, 320] width 189 height 35
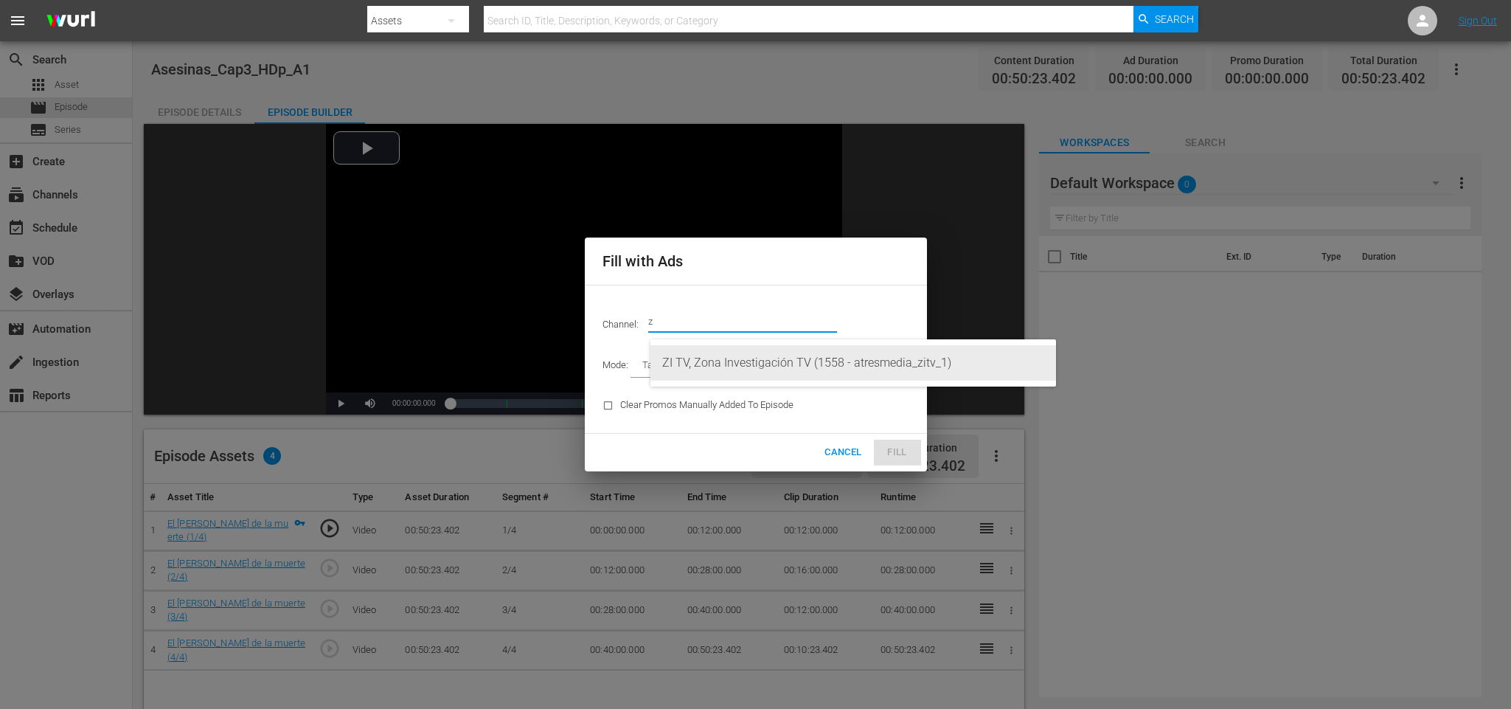
click at [726, 359] on div "ZI TV, Zona Investigación TV (1558 - atresmedia_zitv_1)" at bounding box center [853, 362] width 382 height 35
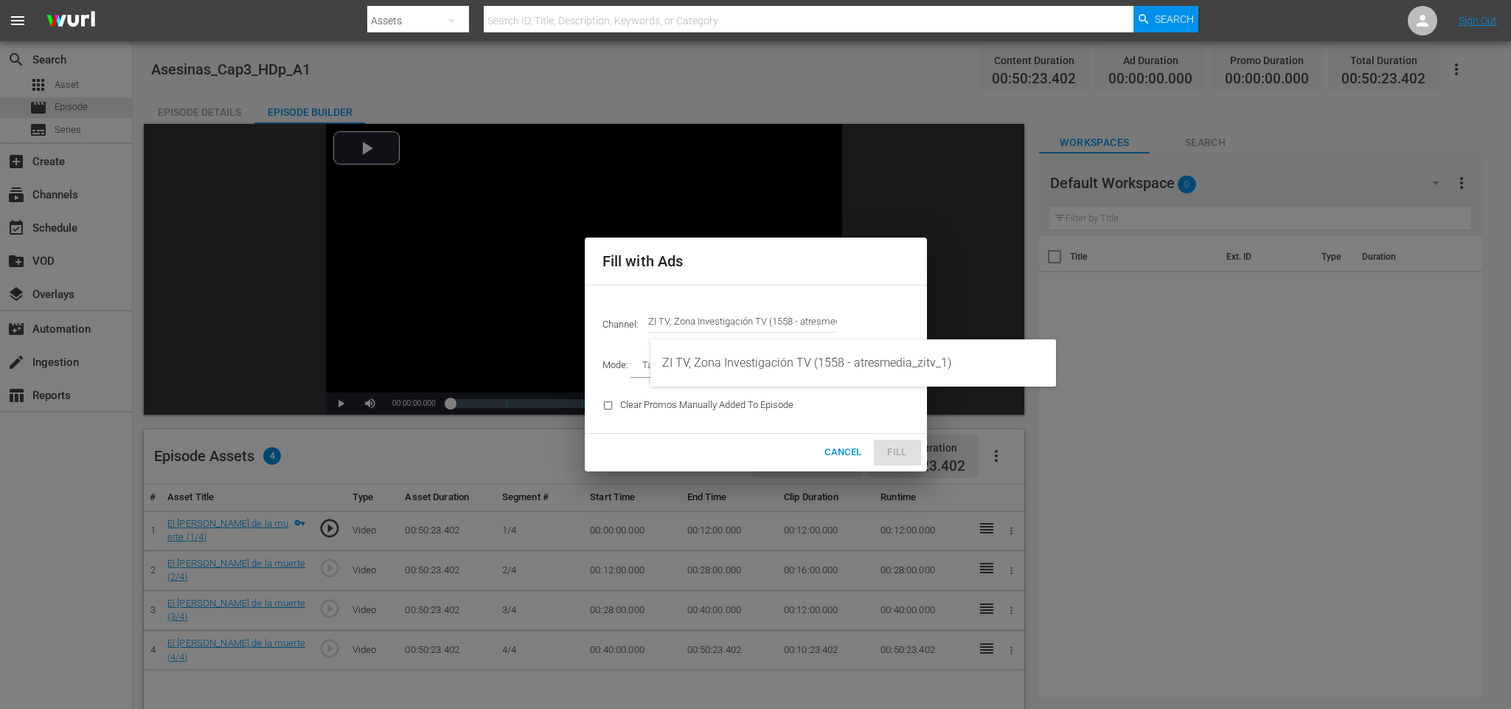
type input "ZI TV, Zona Investigación TV (1558)"
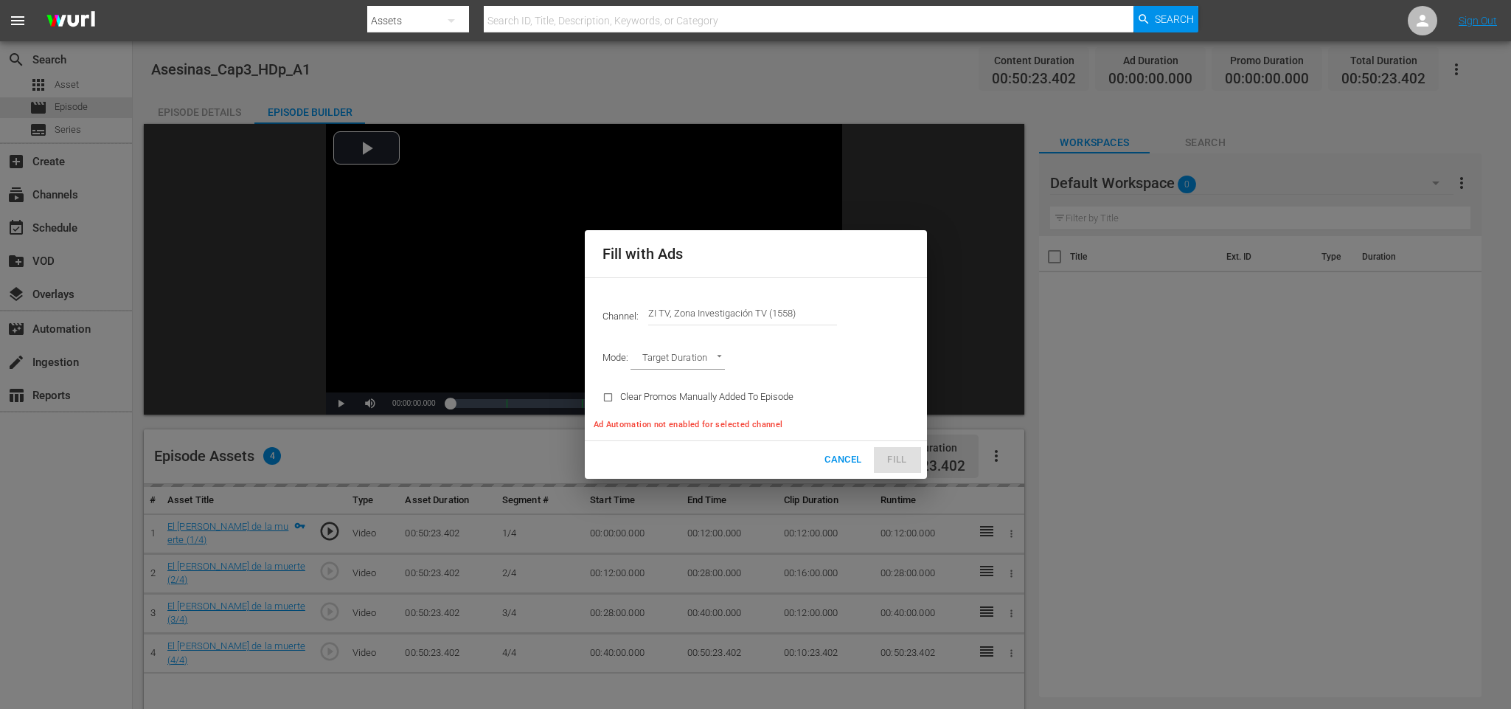
type input "AD_BREAK_DURATION"
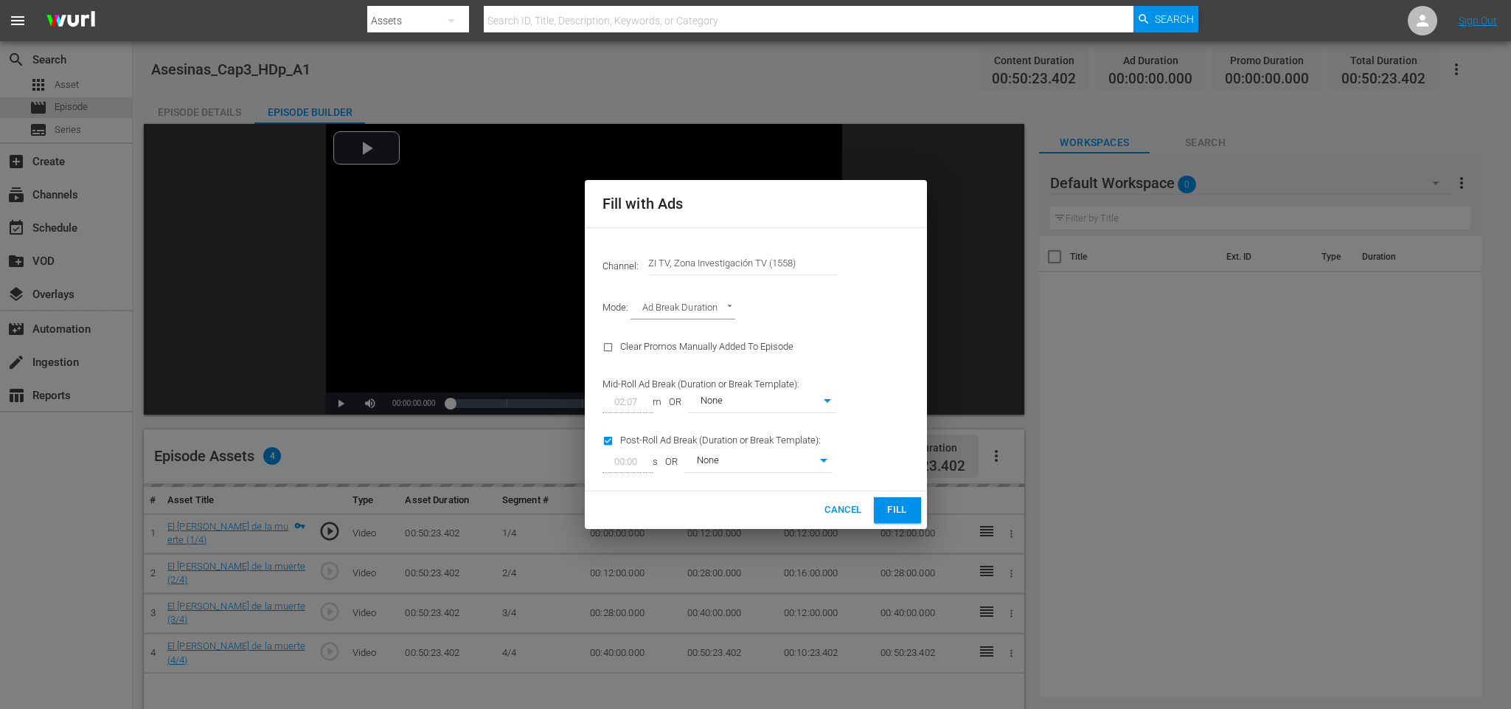
click at [908, 509] on span "Fill" at bounding box center [898, 509] width 24 height 17
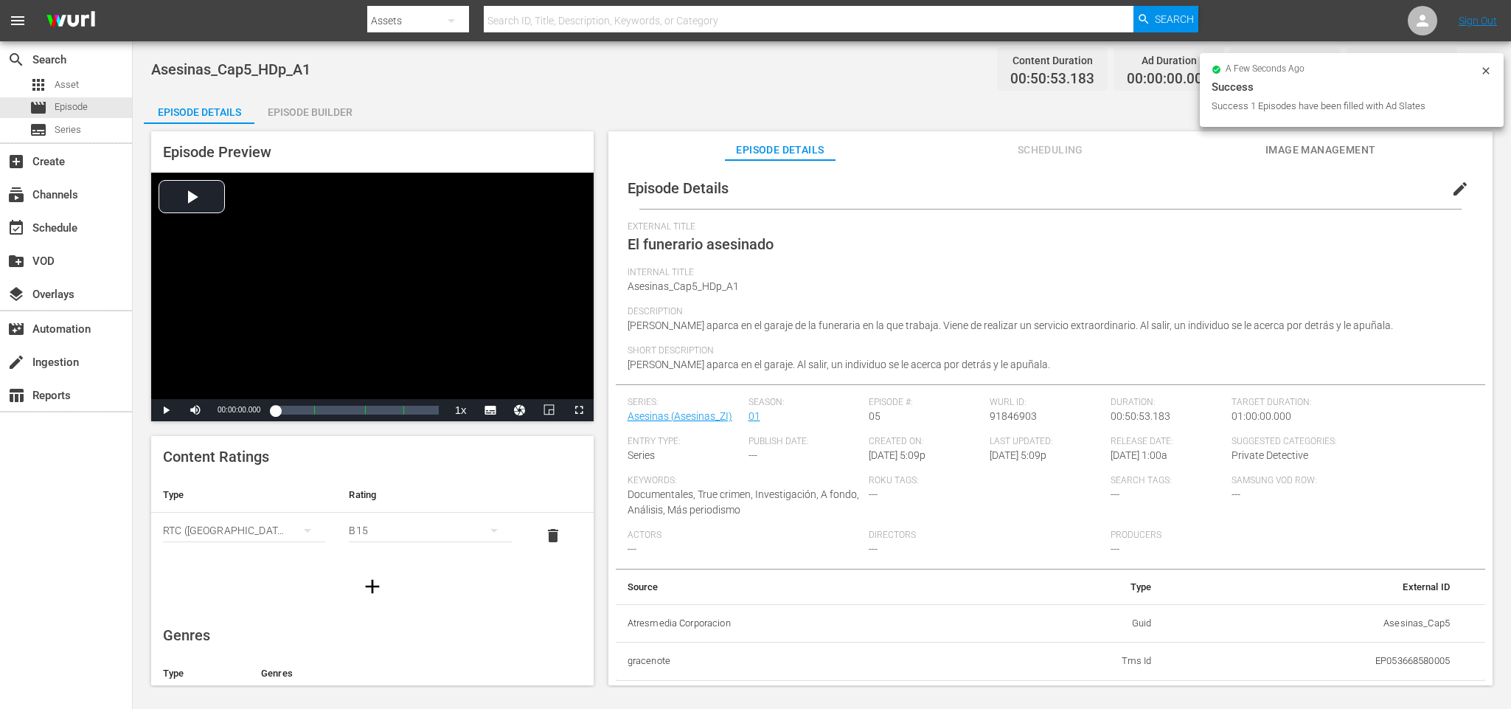
click at [313, 107] on div "Episode Builder" at bounding box center [309, 111] width 111 height 35
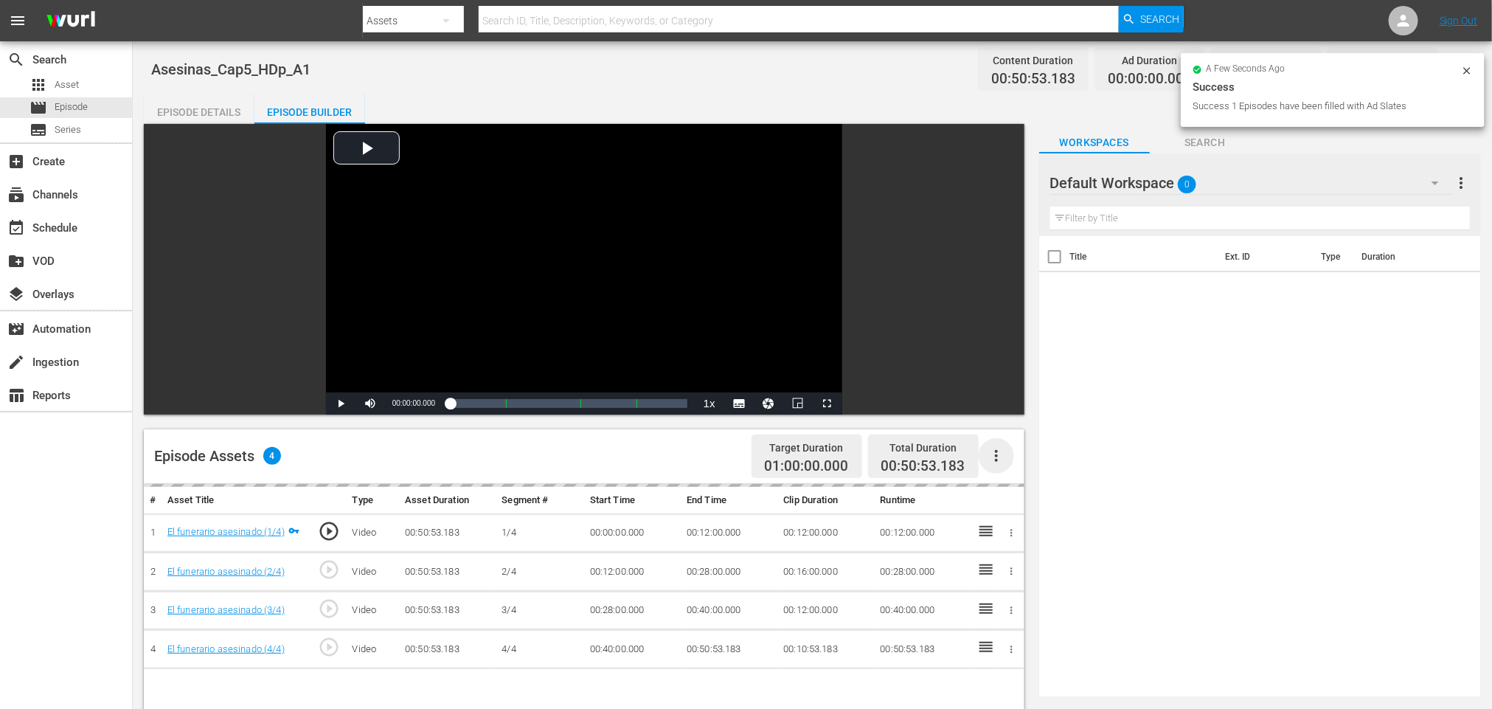
click at [998, 459] on icon "button" at bounding box center [996, 456] width 18 height 18
click at [1011, 452] on div "Fill with Ads" at bounding box center [1040, 461] width 100 height 35
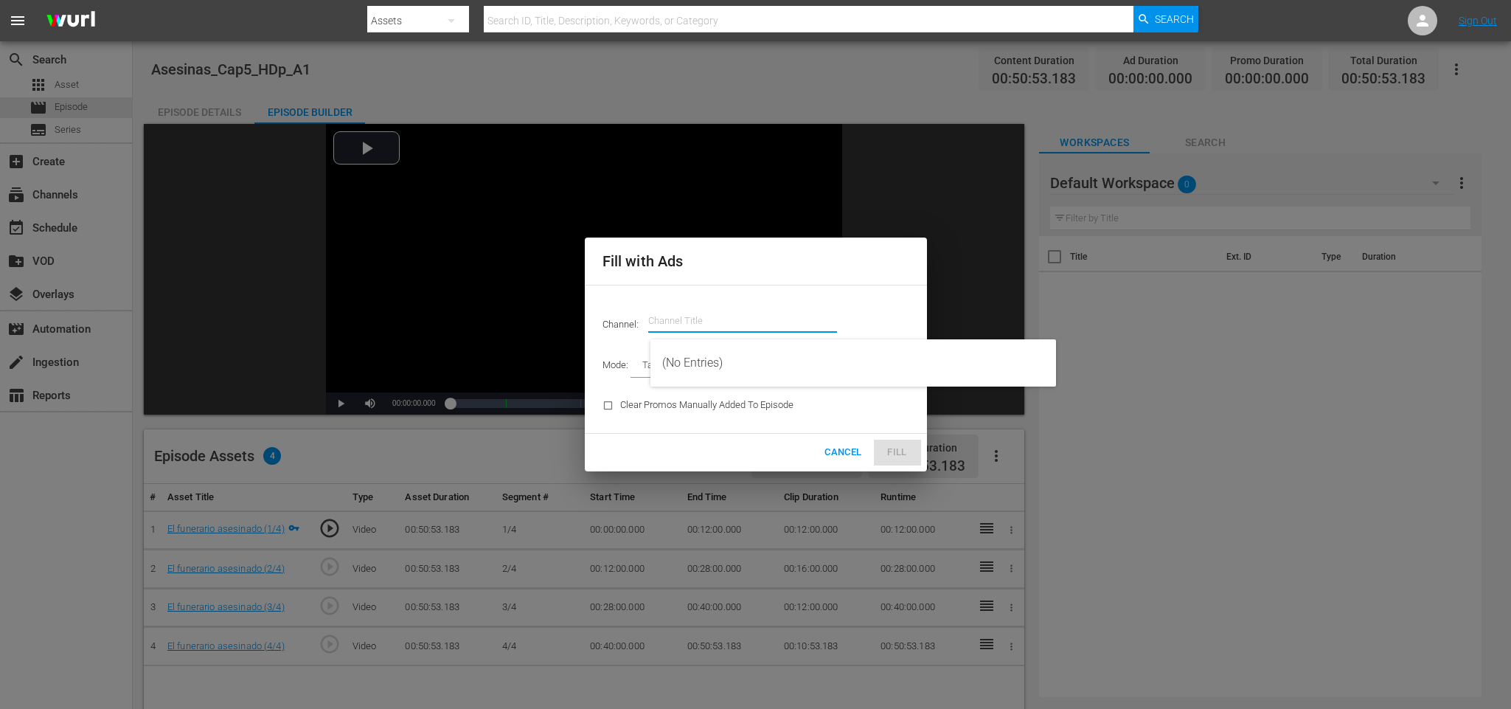
click at [768, 315] on input "text" at bounding box center [742, 320] width 189 height 35
click at [790, 363] on div "ZI TV, Zona Investigación TV (1558 - atresmedia_zitv_1)" at bounding box center [853, 362] width 382 height 35
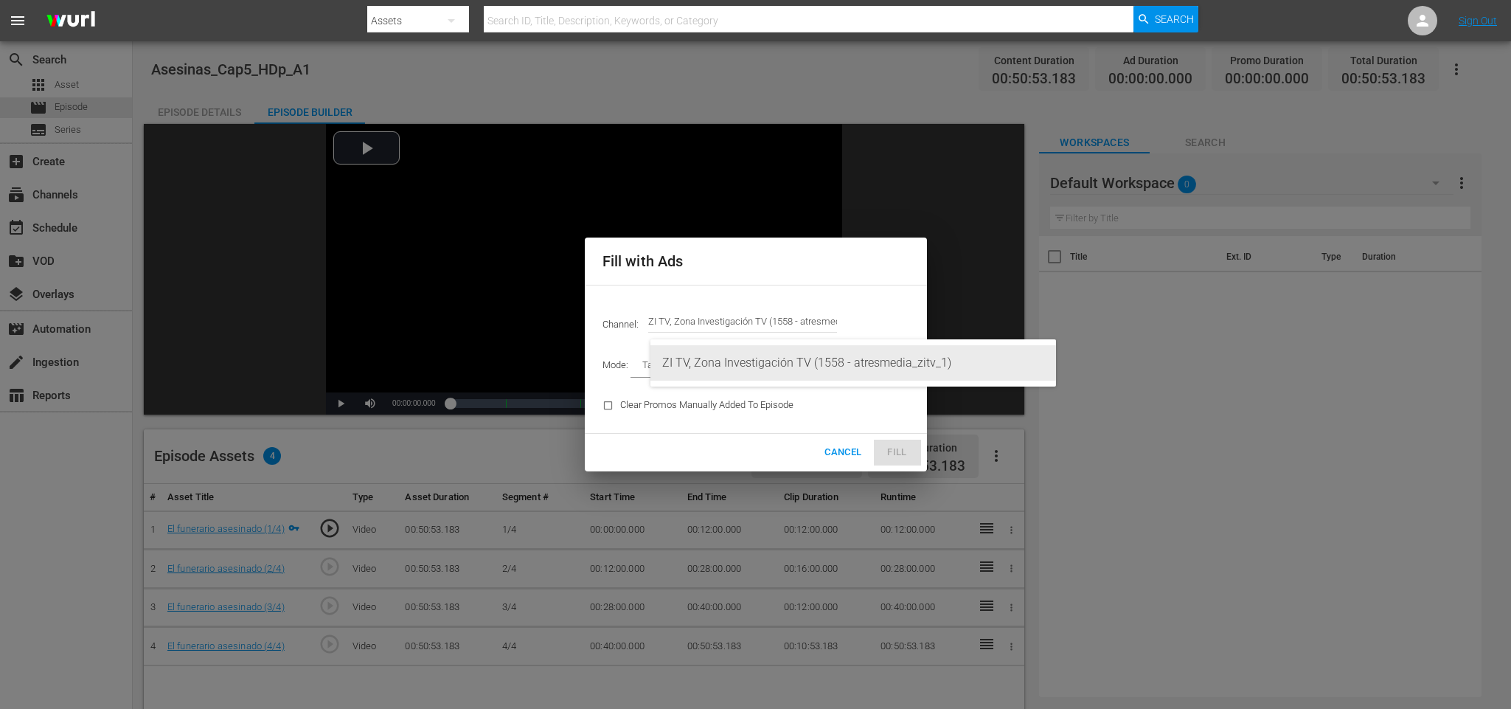
type input "ZI TV, Zona Investigación TV (1558)"
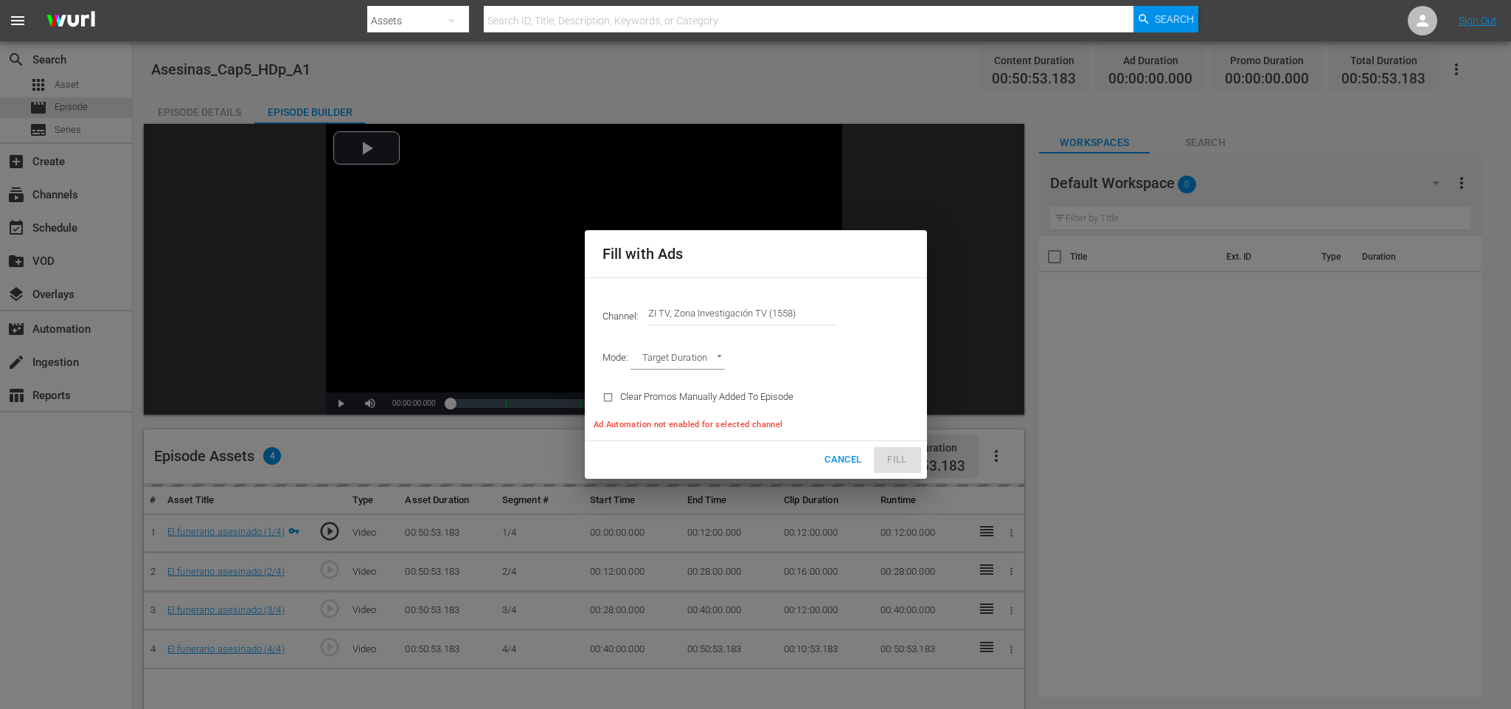
type input "AD_BREAK_DURATION"
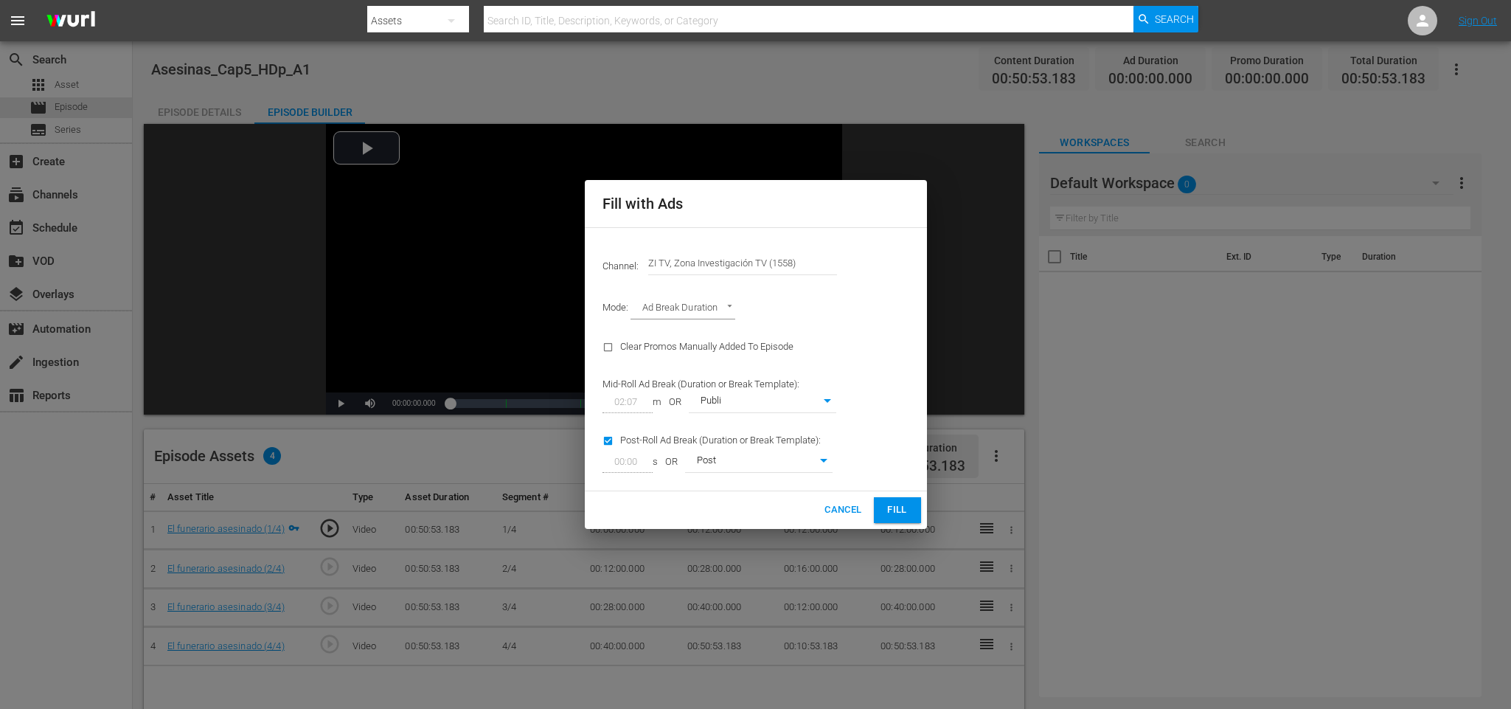
click at [899, 507] on span "Fill" at bounding box center [898, 509] width 24 height 17
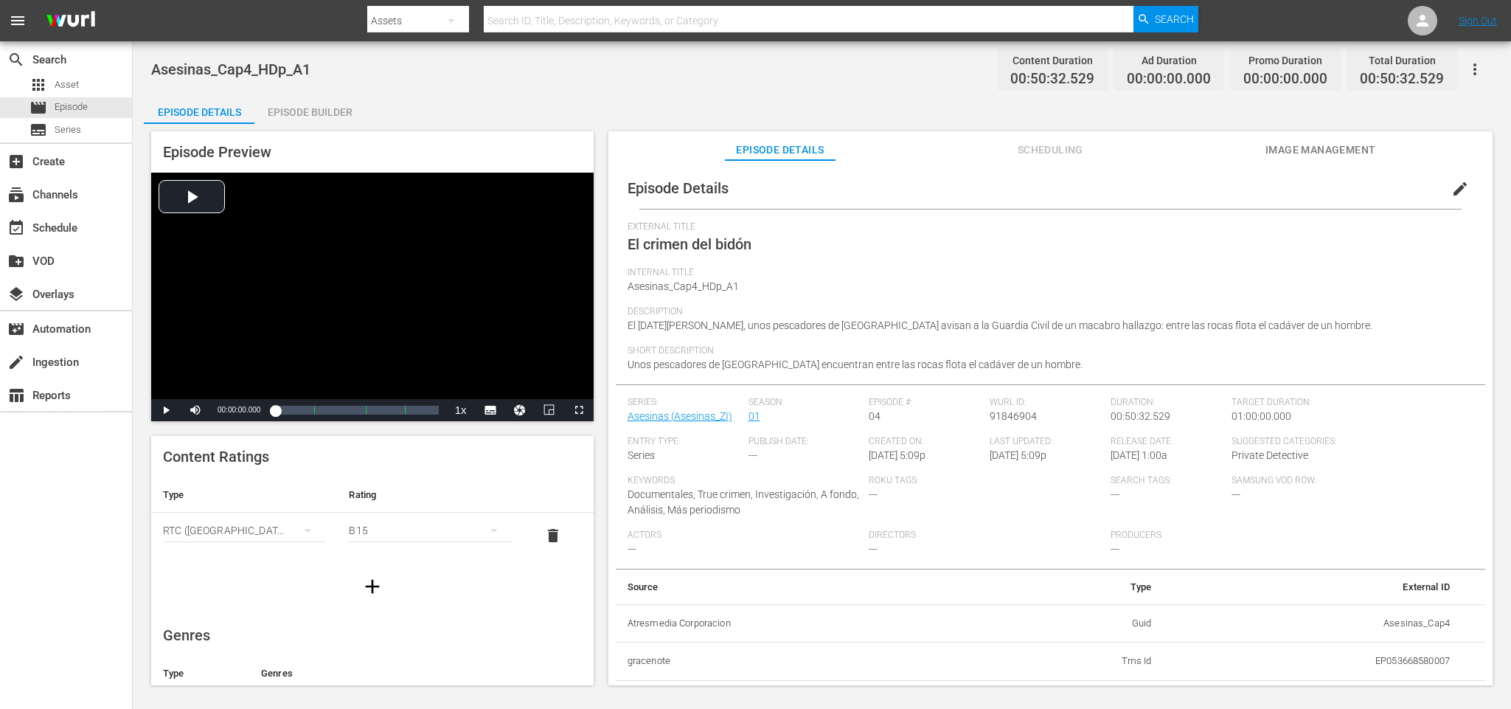
click at [305, 114] on div "Episode Builder" at bounding box center [309, 111] width 111 height 35
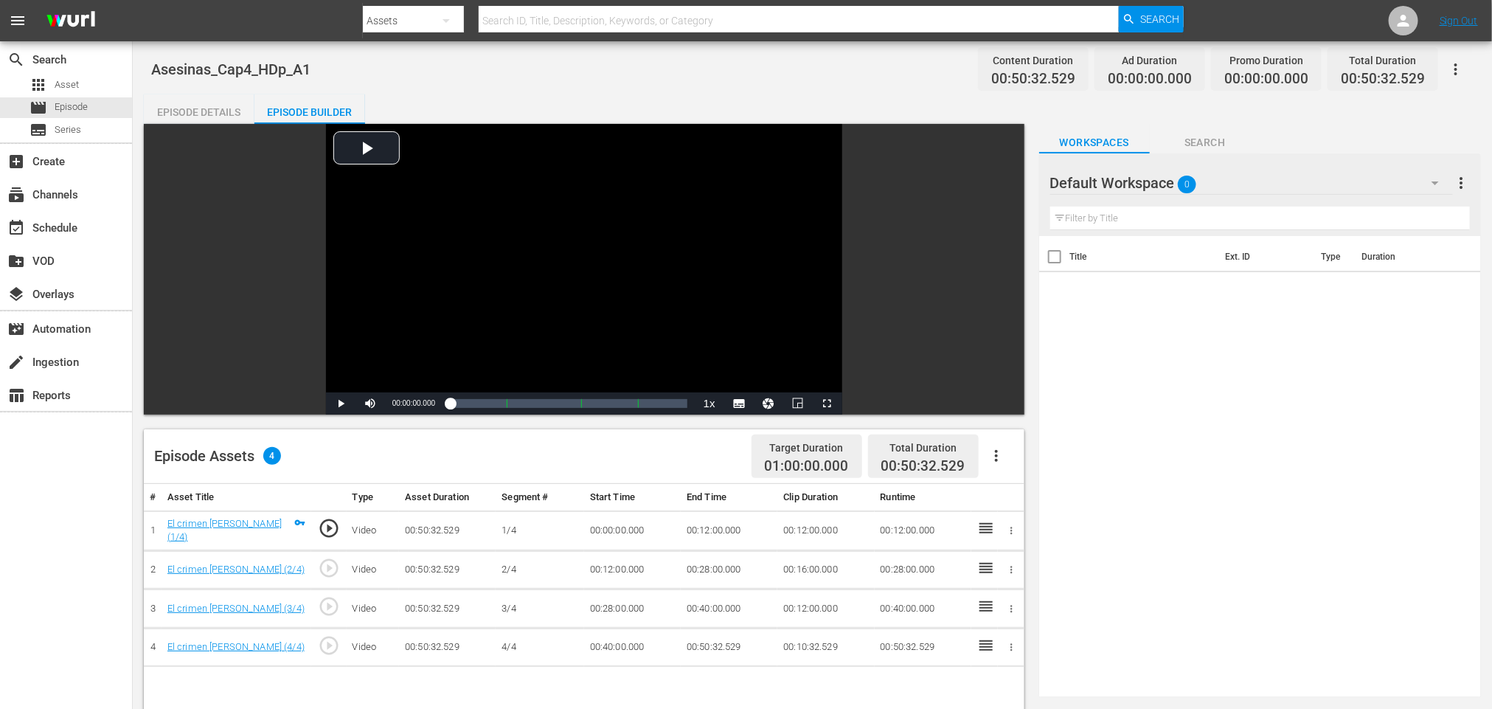
click at [996, 456] on icon "button" at bounding box center [996, 456] width 3 height 12
click at [1027, 448] on div "Fill with Ads" at bounding box center [1040, 461] width 100 height 35
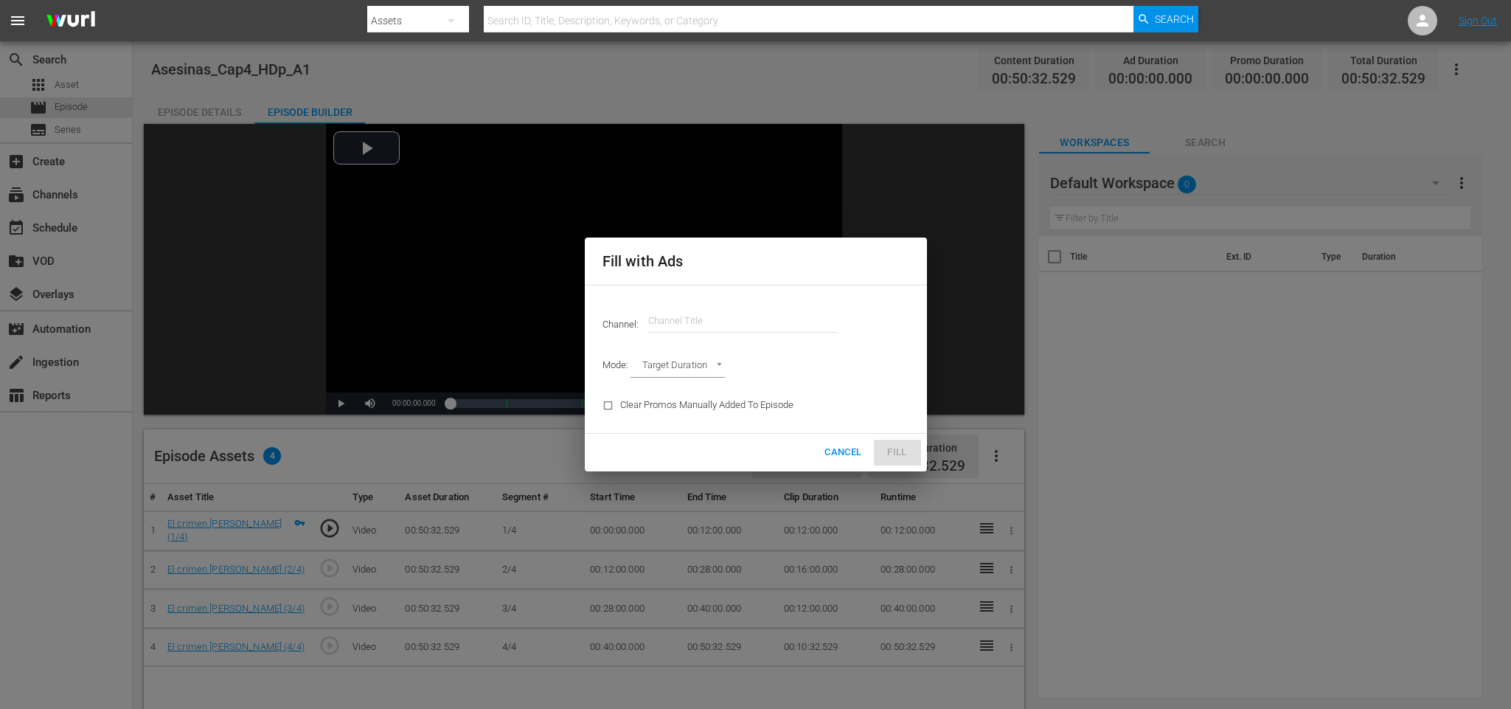
click at [713, 317] on input "text" at bounding box center [742, 320] width 189 height 35
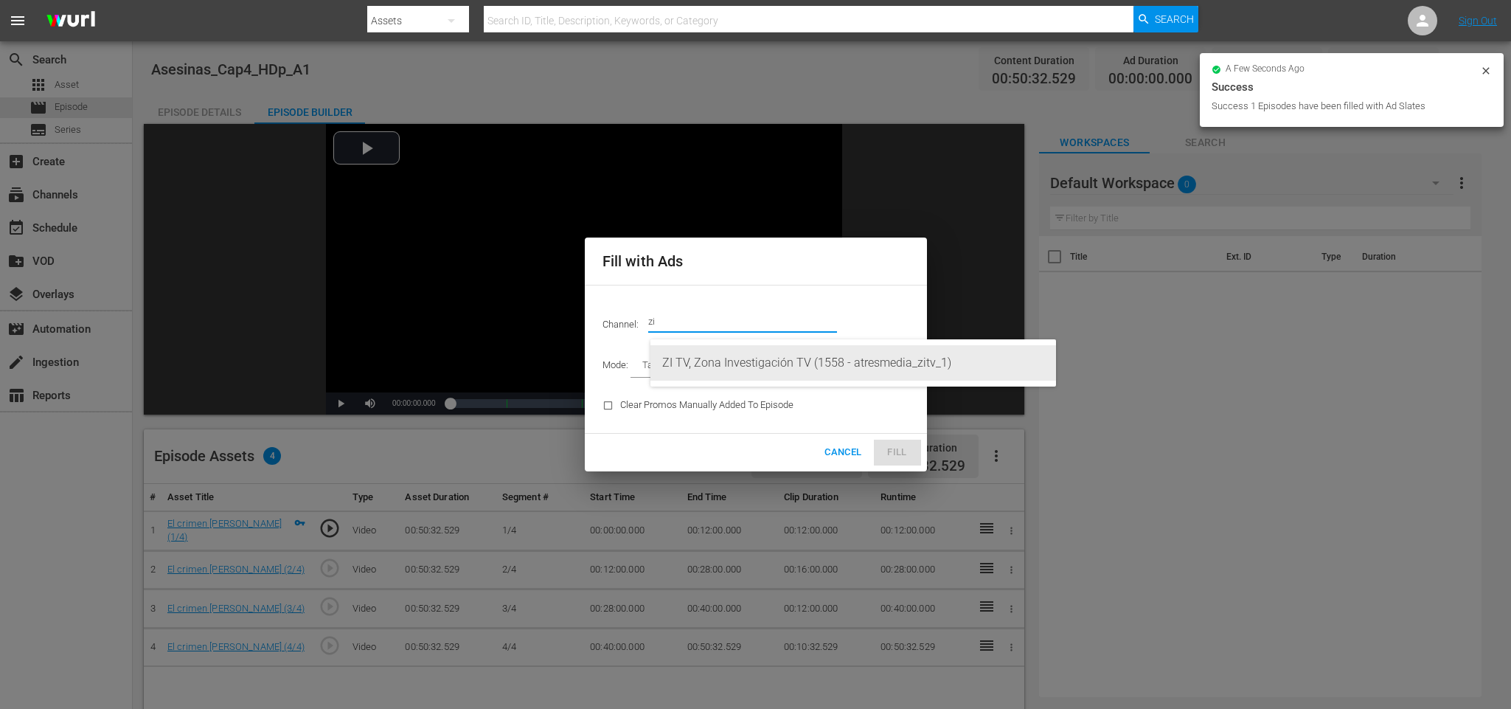
click at [797, 359] on div "ZI TV, Zona Investigación TV (1558 - atresmedia_zitv_1)" at bounding box center [853, 362] width 382 height 35
type input "ZI TV, Zona Investigación TV (1558)"
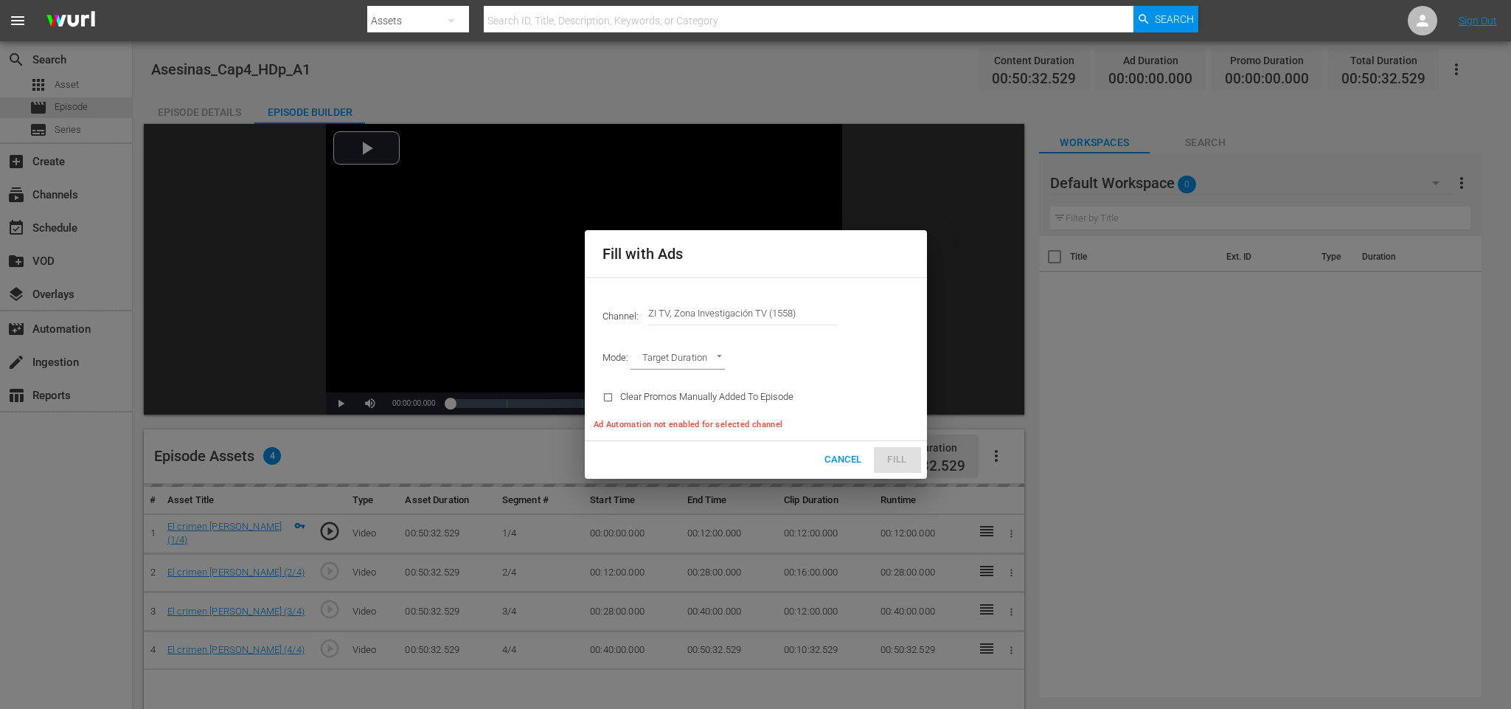
type input "AD_BREAK_DURATION"
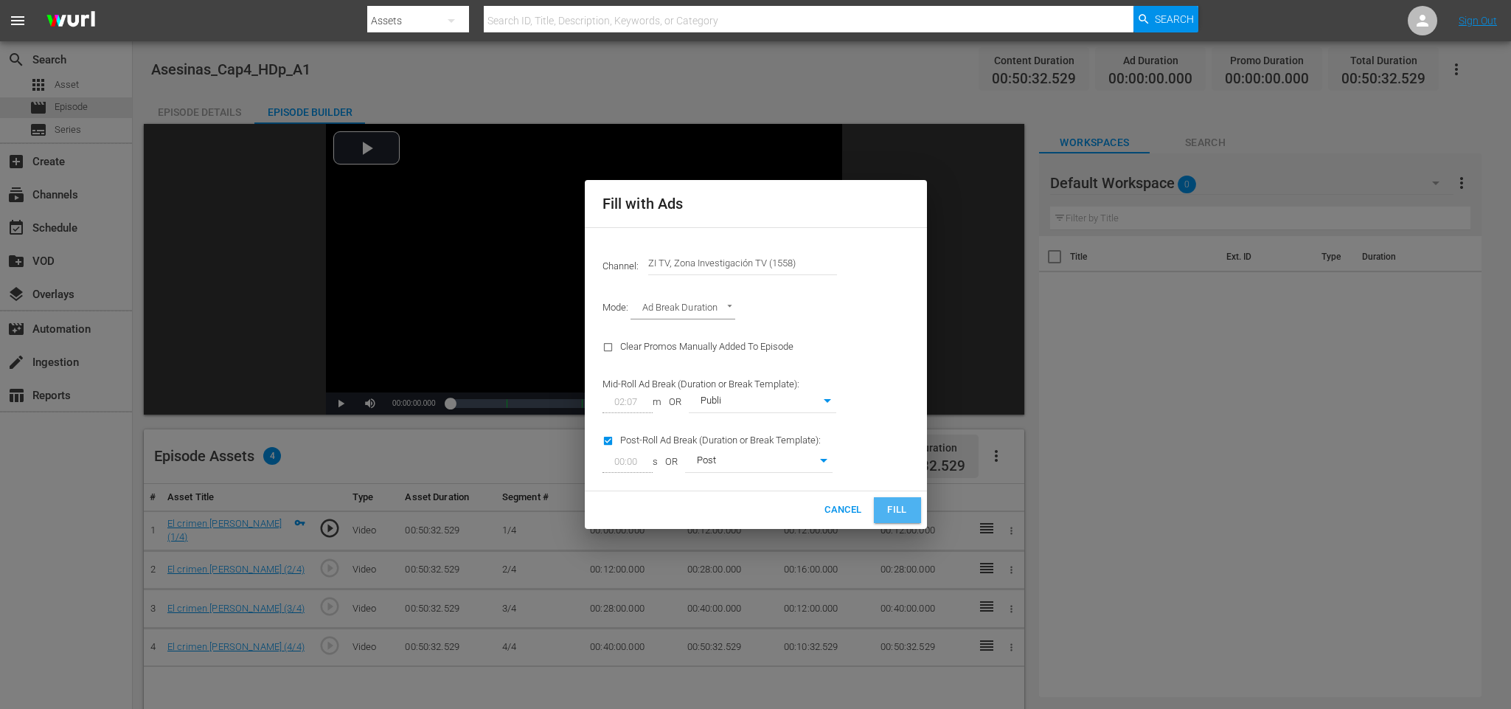
click at [896, 507] on span "Fill" at bounding box center [898, 509] width 24 height 17
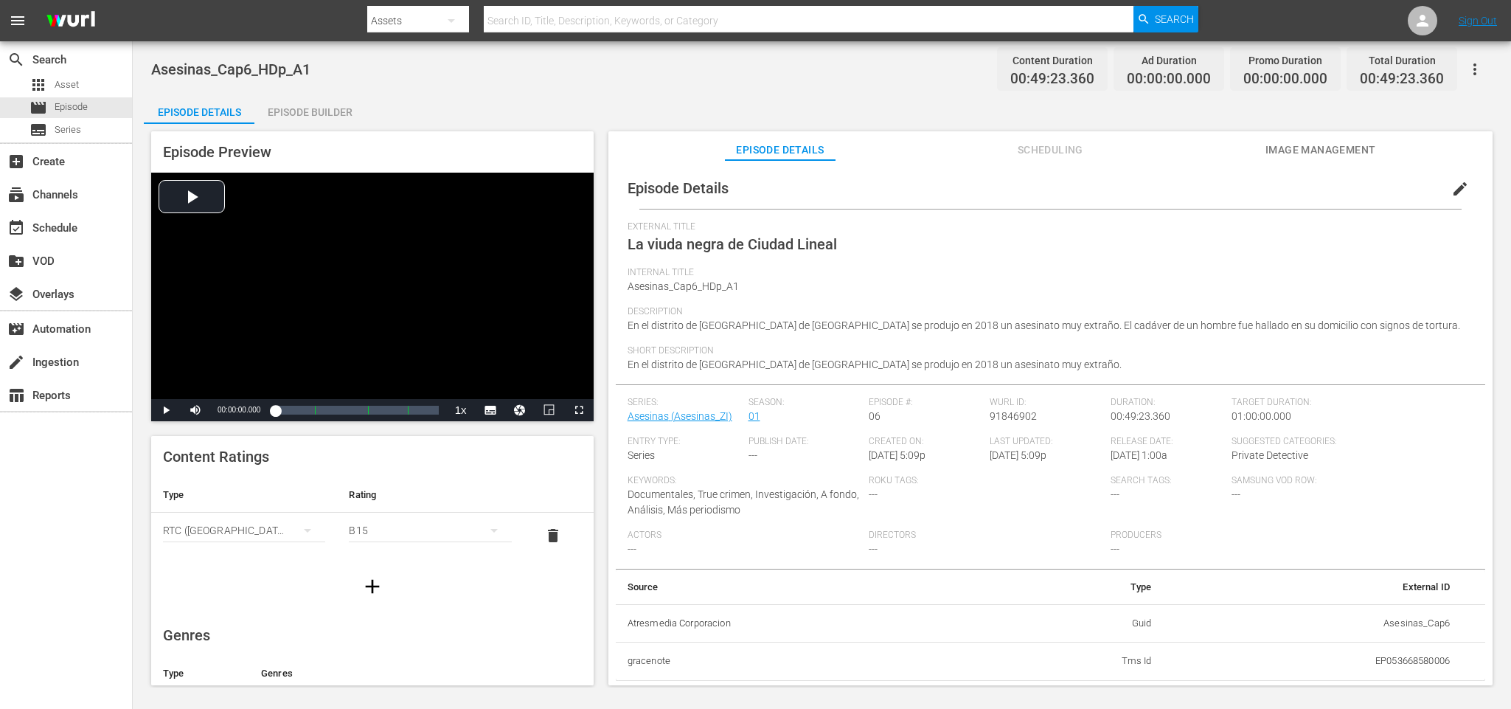
click at [319, 107] on div "Episode Builder" at bounding box center [309, 111] width 111 height 35
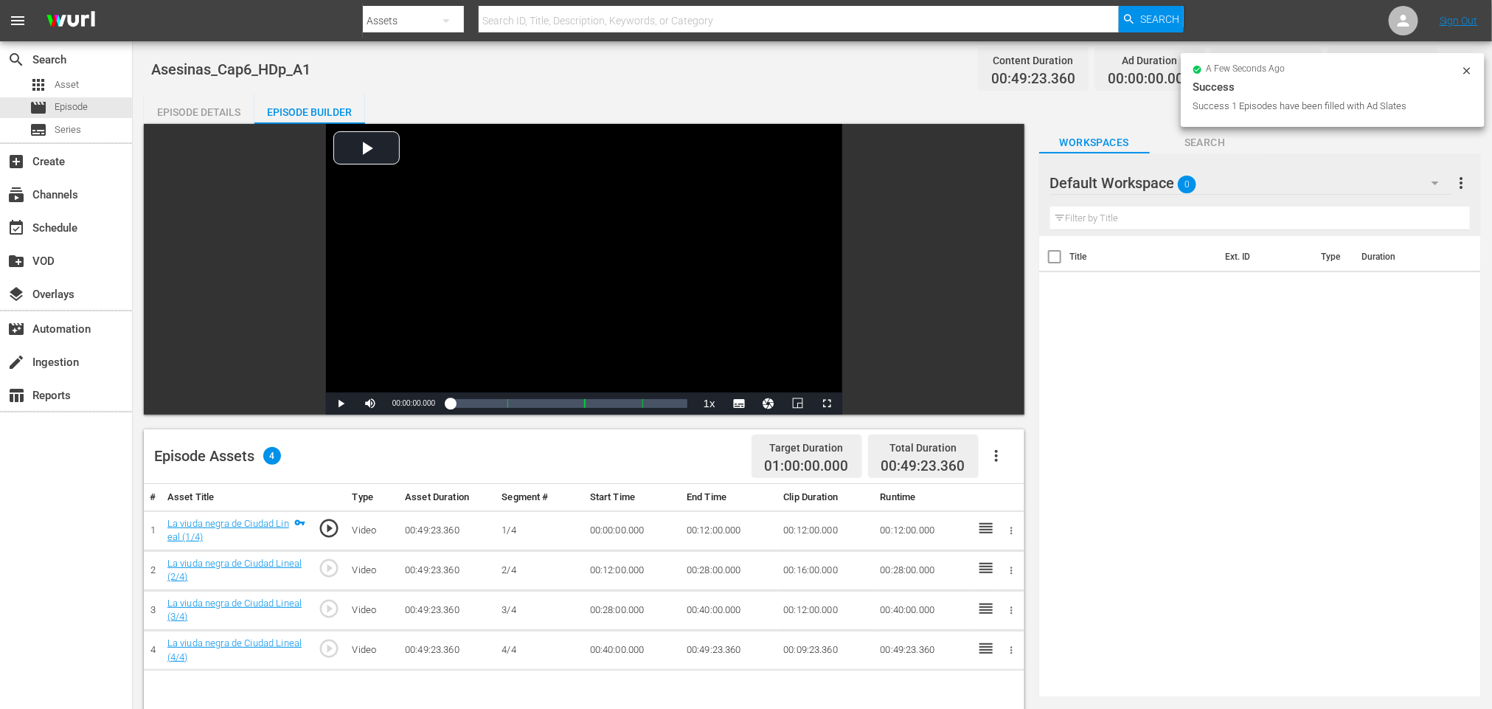
click at [996, 451] on icon "button" at bounding box center [996, 456] width 3 height 12
click at [1023, 449] on div "Fill with Ads" at bounding box center [1040, 461] width 100 height 35
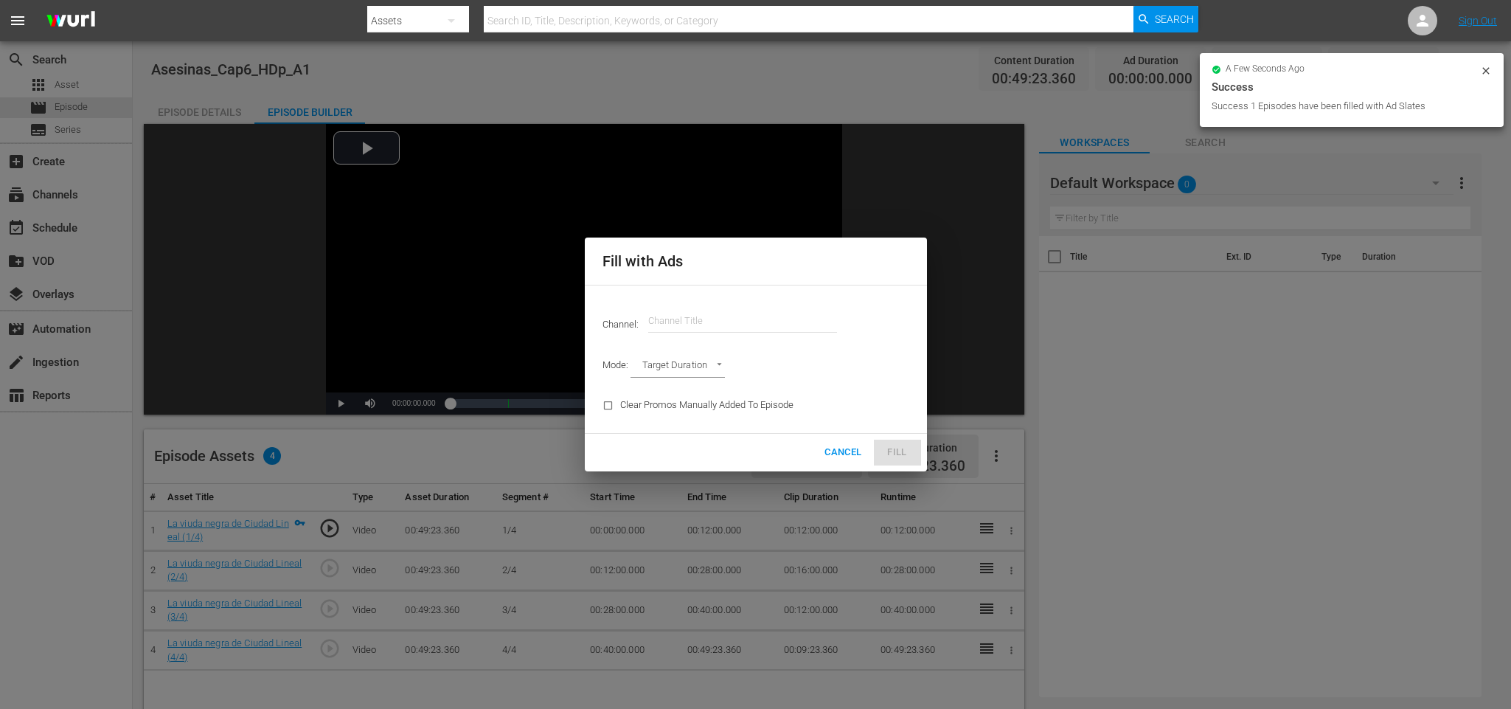
click at [786, 314] on input "text" at bounding box center [742, 320] width 189 height 35
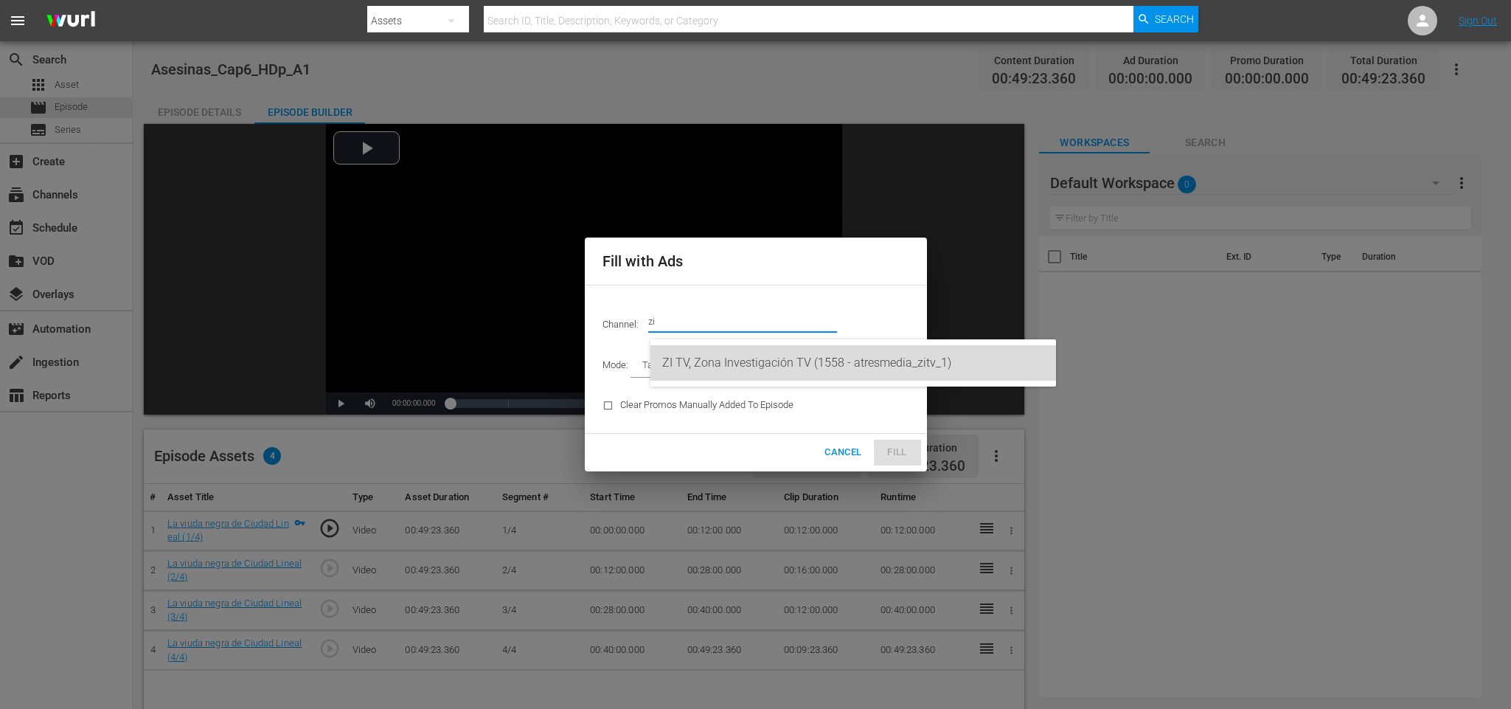
click at [796, 365] on div "ZI TV, Zona Investigación TV (1558 - atresmedia_zitv_1)" at bounding box center [853, 362] width 382 height 35
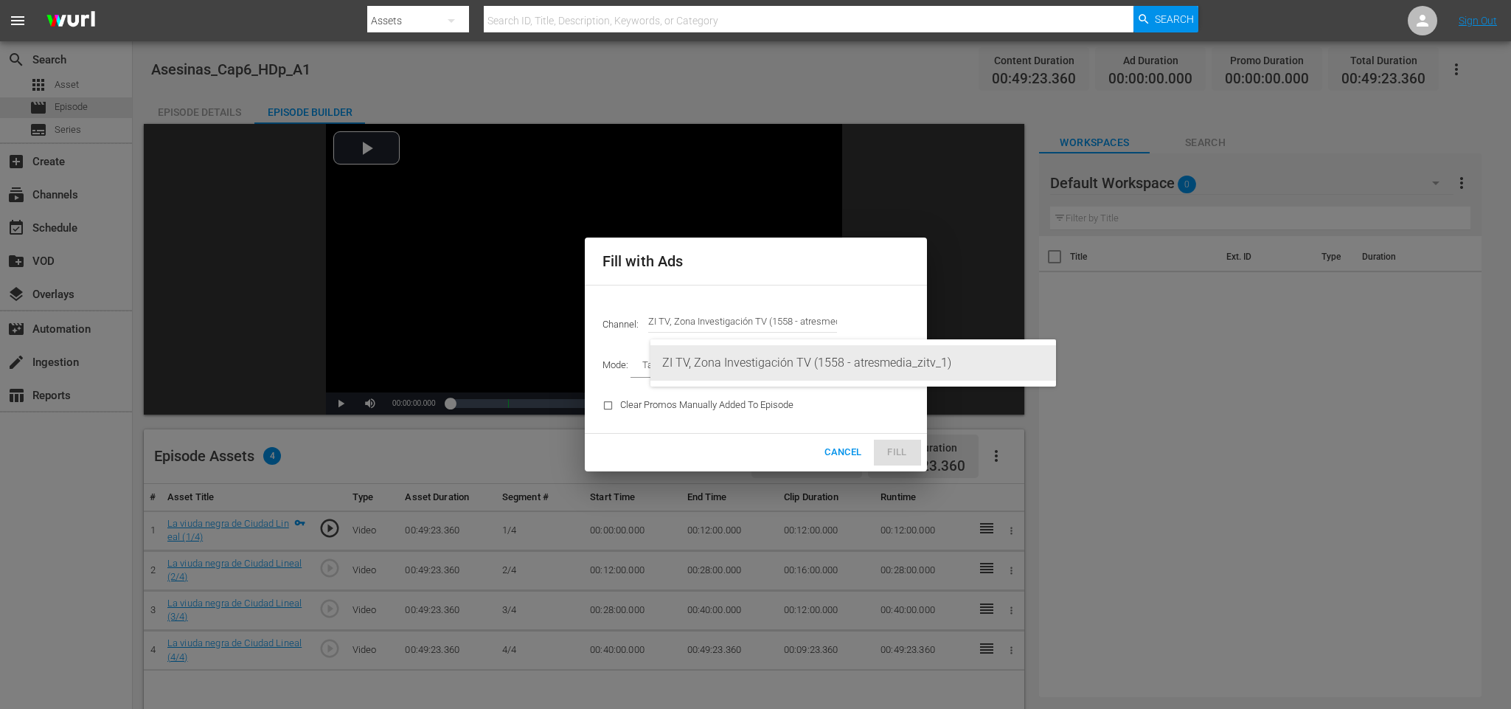
type input "ZI TV, Zona Investigación TV (1558)"
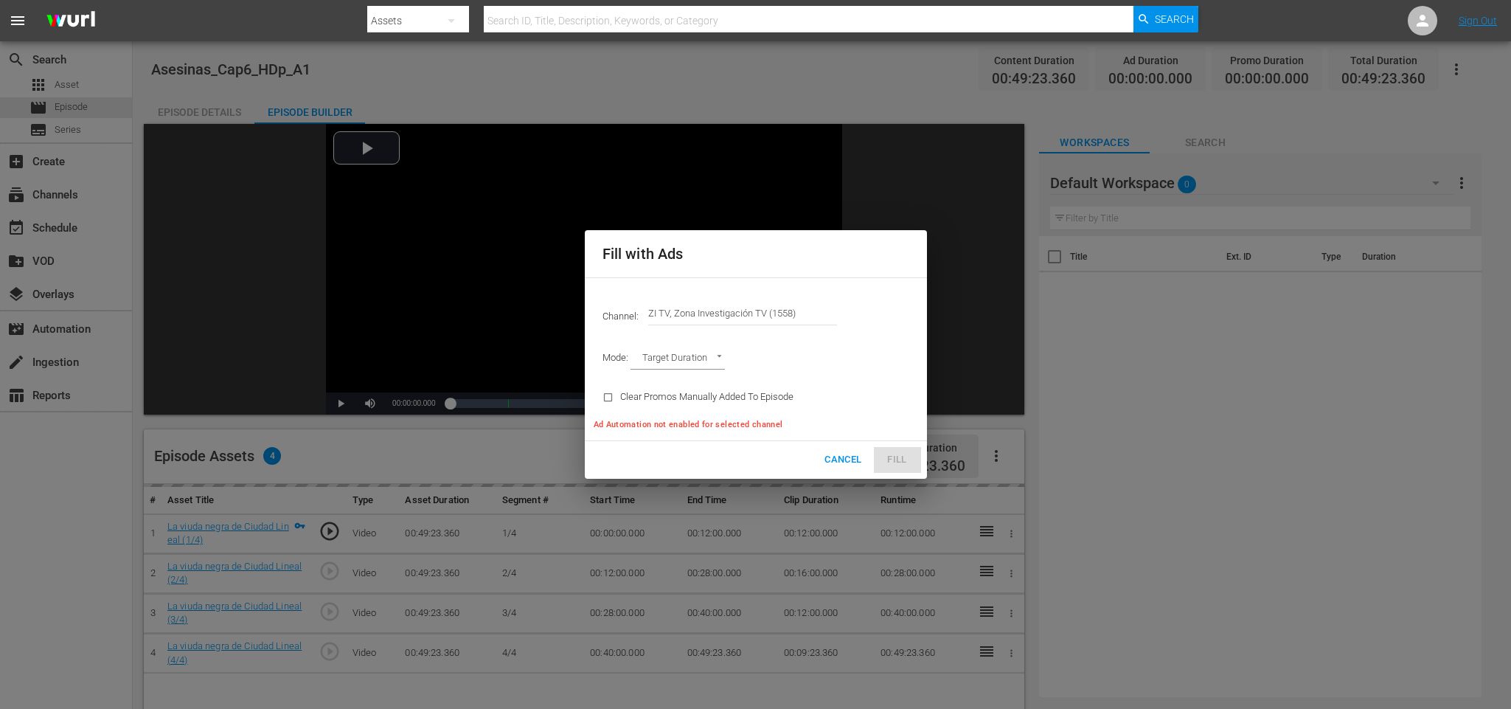
type input "AD_BREAK_DURATION"
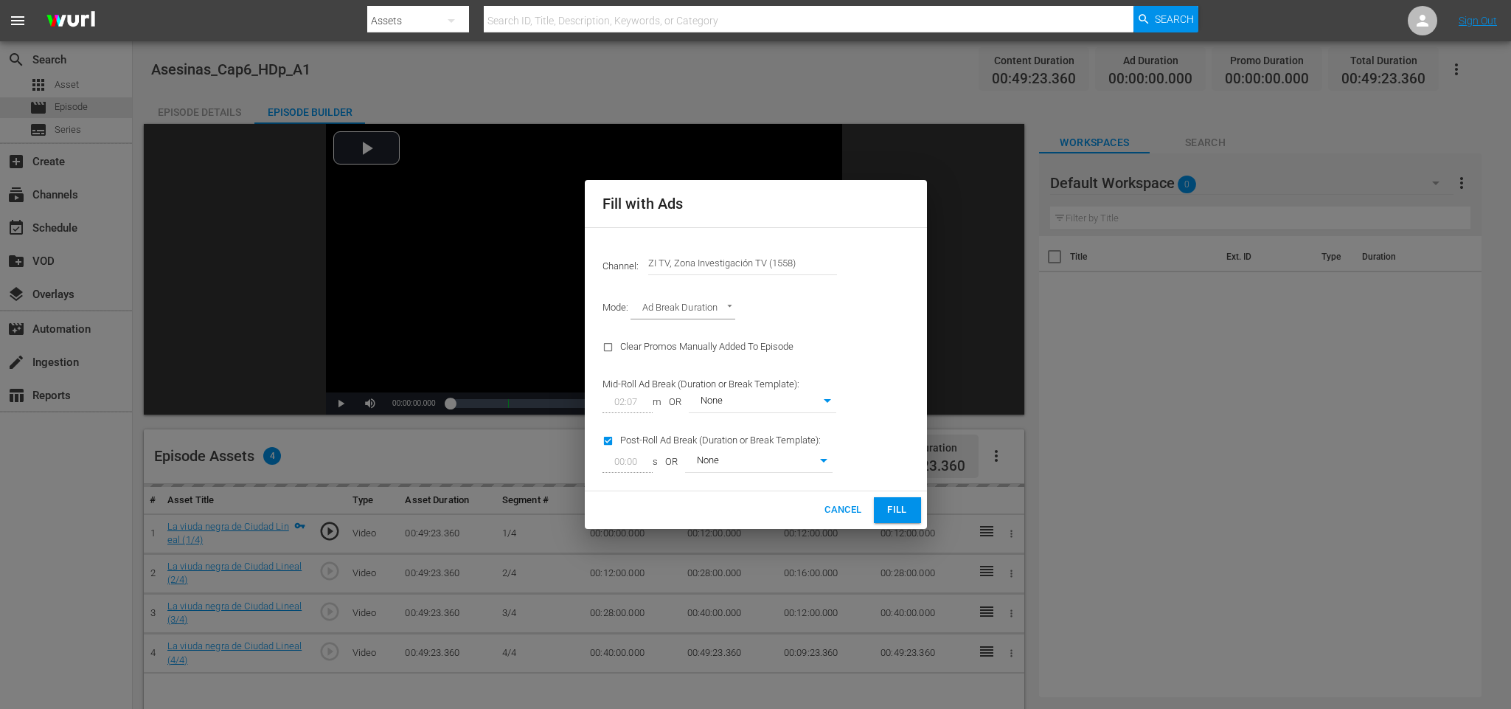
click at [903, 512] on span "Fill" at bounding box center [898, 509] width 24 height 17
